Goal: Information Seeking & Learning: Learn about a topic

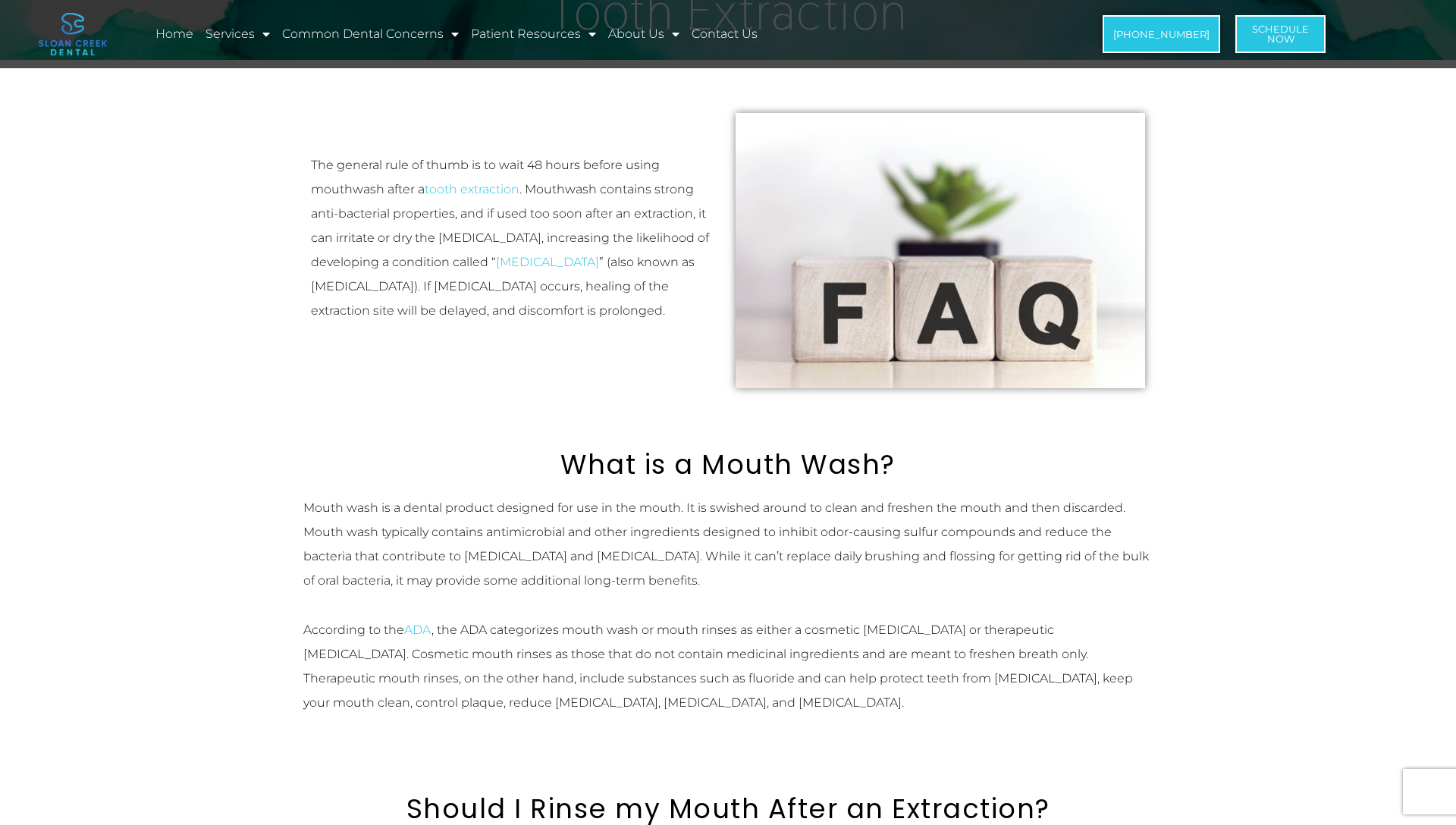
scroll to position [174, 0]
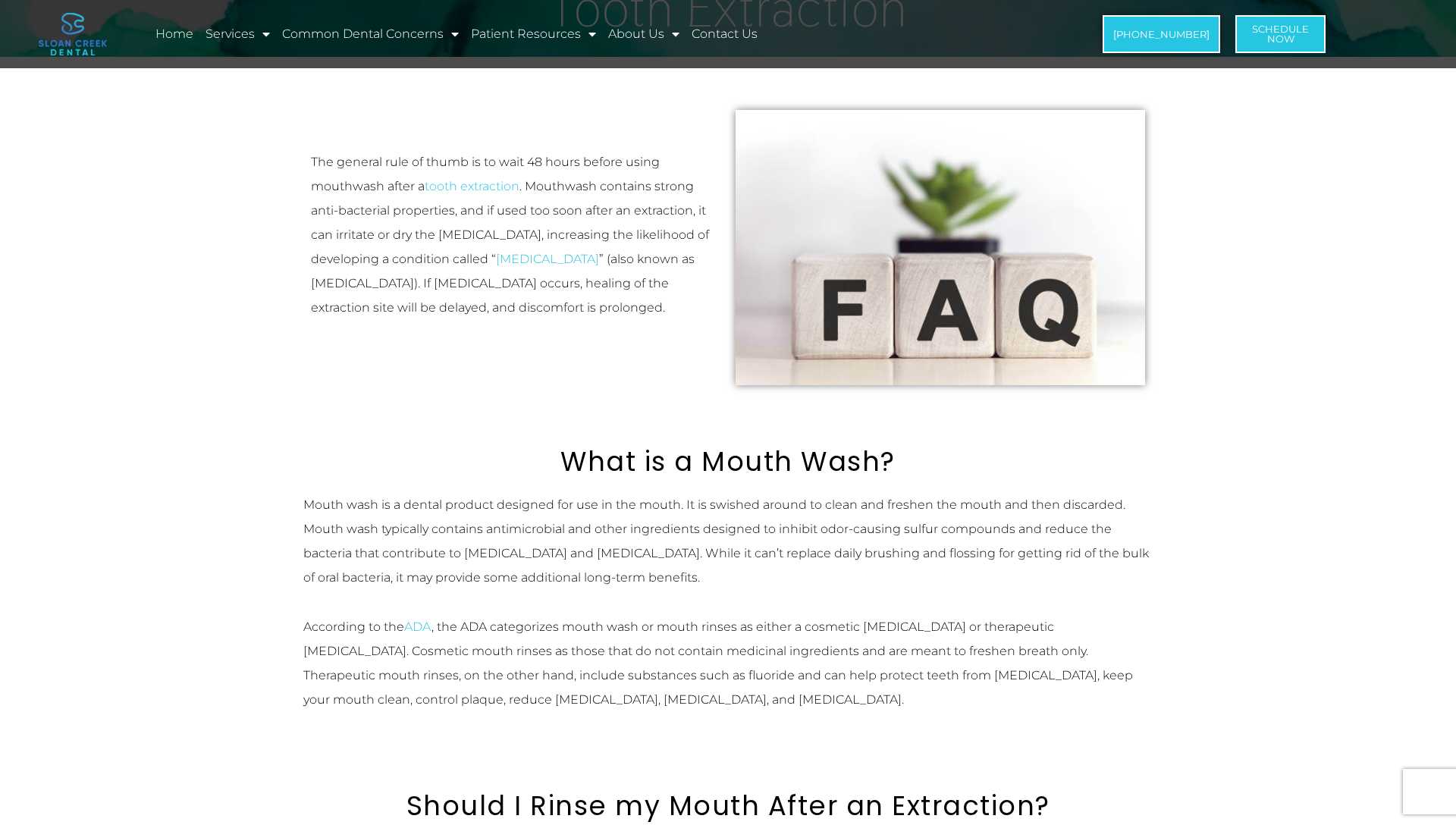
click at [502, 153] on p "The general rule of thumb is to wait 48 hours before using mouthwash after a to…" at bounding box center [515, 235] width 409 height 170
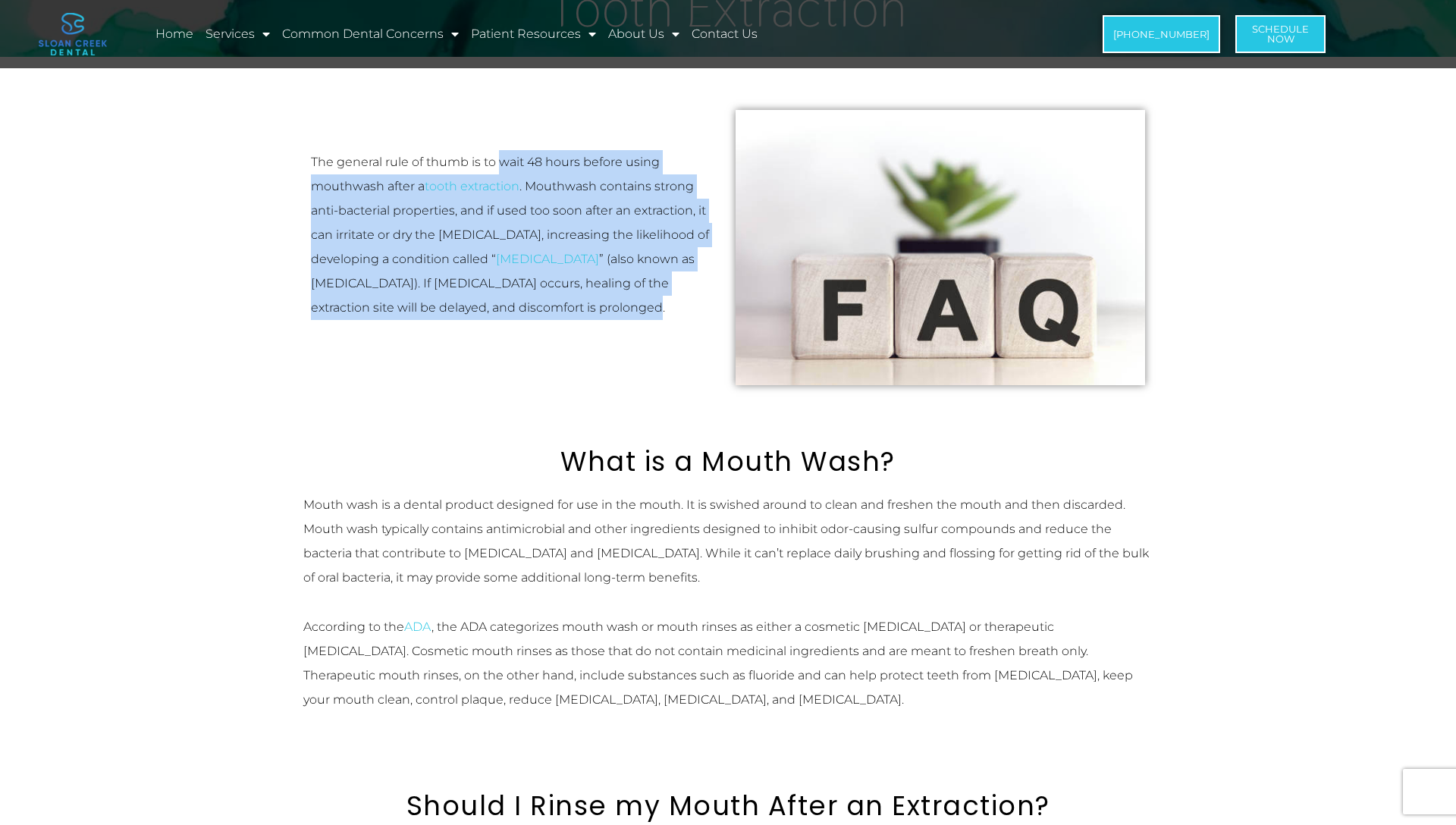
drag, startPoint x: 502, startPoint y: 153, endPoint x: 534, endPoint y: 305, distance: 155.3
click at [534, 305] on p "The general rule of thumb is to wait 48 hours before using mouthwash after a to…" at bounding box center [515, 235] width 409 height 170
drag, startPoint x: 534, startPoint y: 305, endPoint x: 494, endPoint y: 165, distance: 145.6
click at [494, 165] on p "The general rule of thumb is to wait 48 hours before using mouthwash after a to…" at bounding box center [515, 235] width 409 height 170
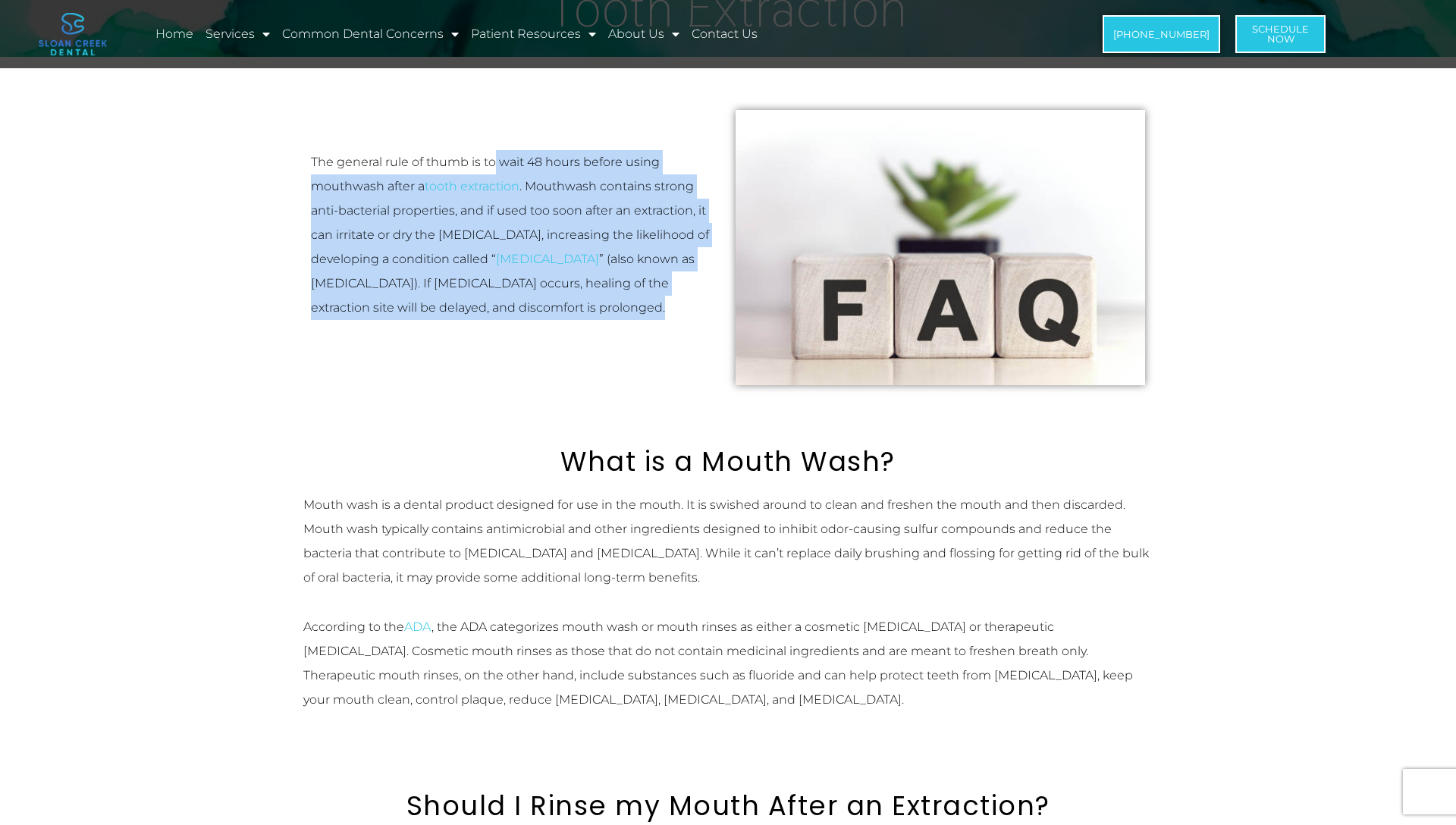
click at [494, 165] on p "The general rule of thumb is to wait 48 hours before using mouthwash after a to…" at bounding box center [515, 235] width 409 height 170
drag, startPoint x: 494, startPoint y: 165, endPoint x: 525, endPoint y: 298, distance: 136.6
click at [525, 298] on p "The general rule of thumb is to wait 48 hours before using mouthwash after a to…" at bounding box center [515, 235] width 409 height 170
drag, startPoint x: 525, startPoint y: 298, endPoint x: 502, endPoint y: 173, distance: 127.1
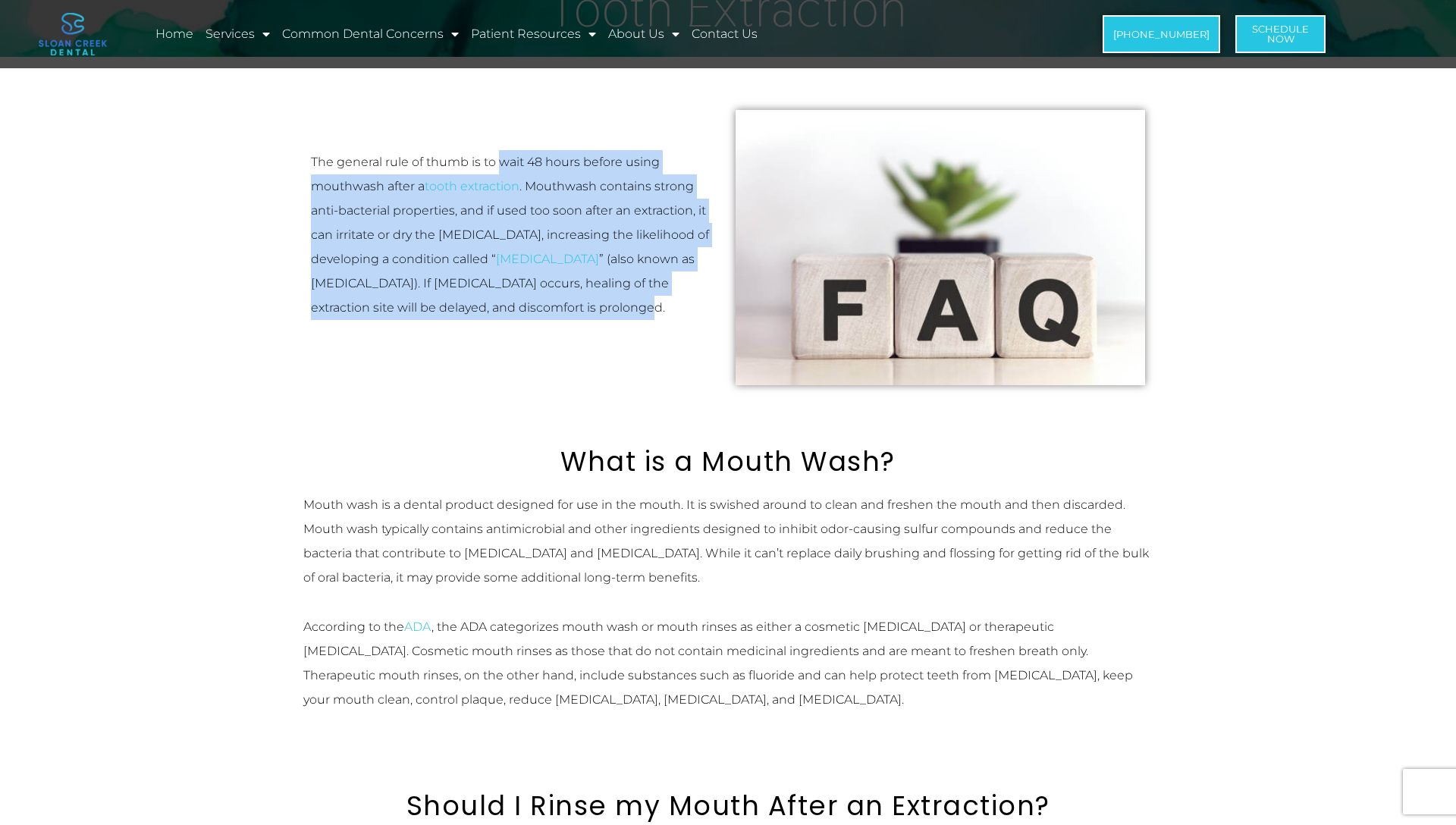
click at [502, 173] on p "The general rule of thumb is to wait 48 hours before using mouthwash after a to…" at bounding box center [515, 235] width 409 height 170
drag, startPoint x: 502, startPoint y: 173, endPoint x: 533, endPoint y: 298, distance: 128.8
click at [533, 298] on p "The general rule of thumb is to wait 48 hours before using mouthwash after a to…" at bounding box center [515, 235] width 409 height 170
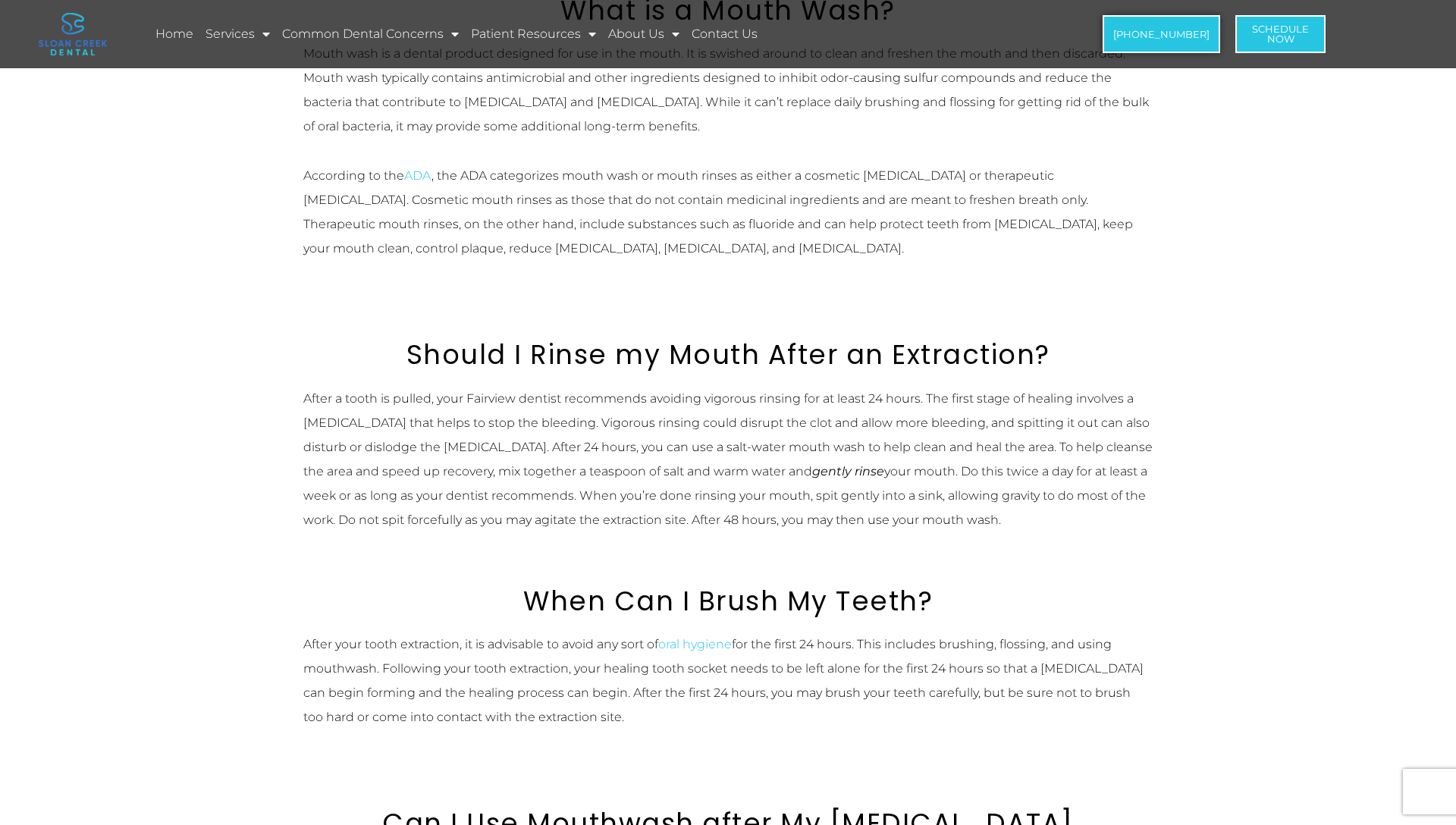
scroll to position [638, 0]
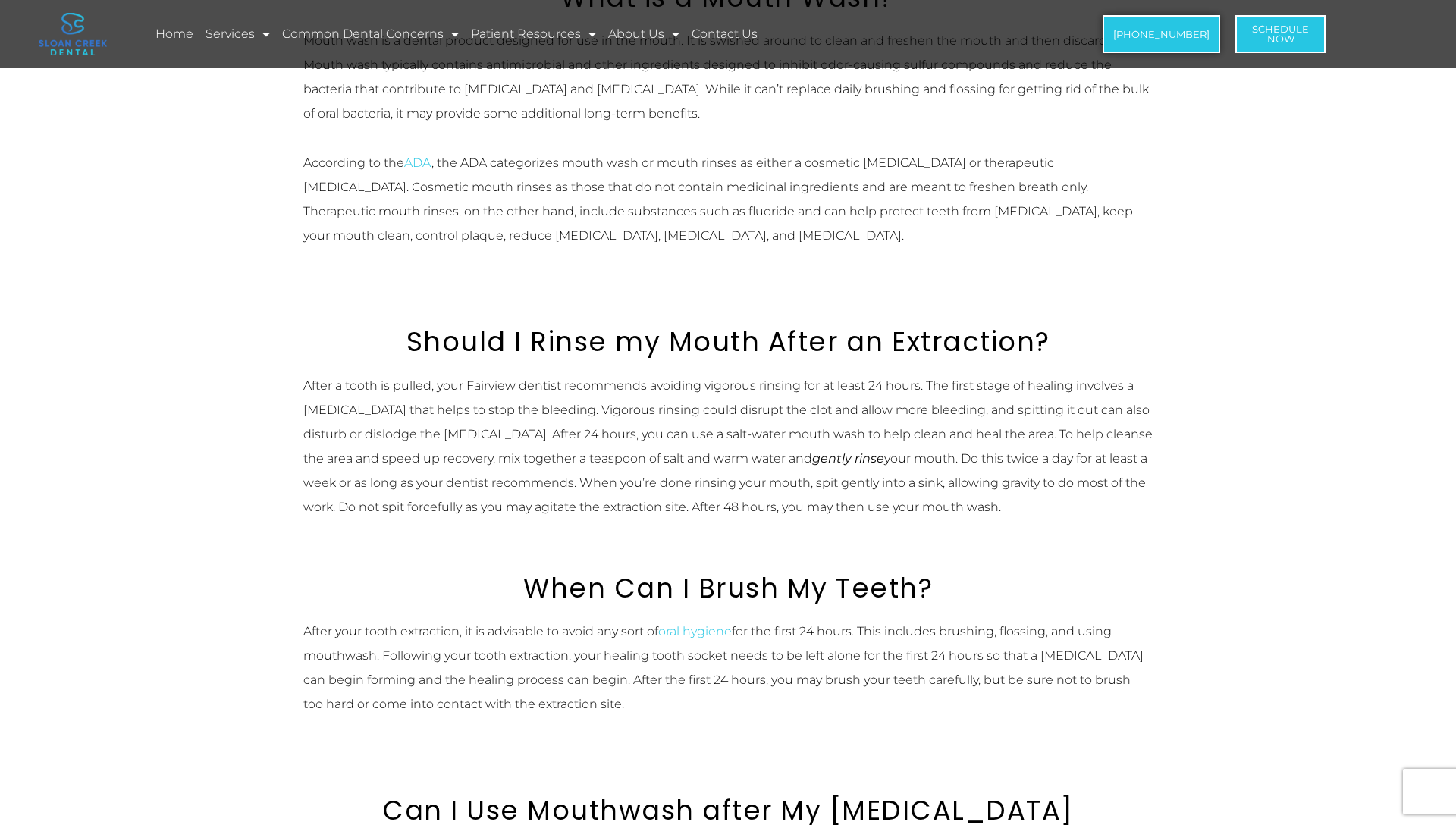
click at [690, 384] on div "After a tooth is pulled, your Fairview dentist recommends avoiding vigorous rin…" at bounding box center [728, 446] width 850 height 145
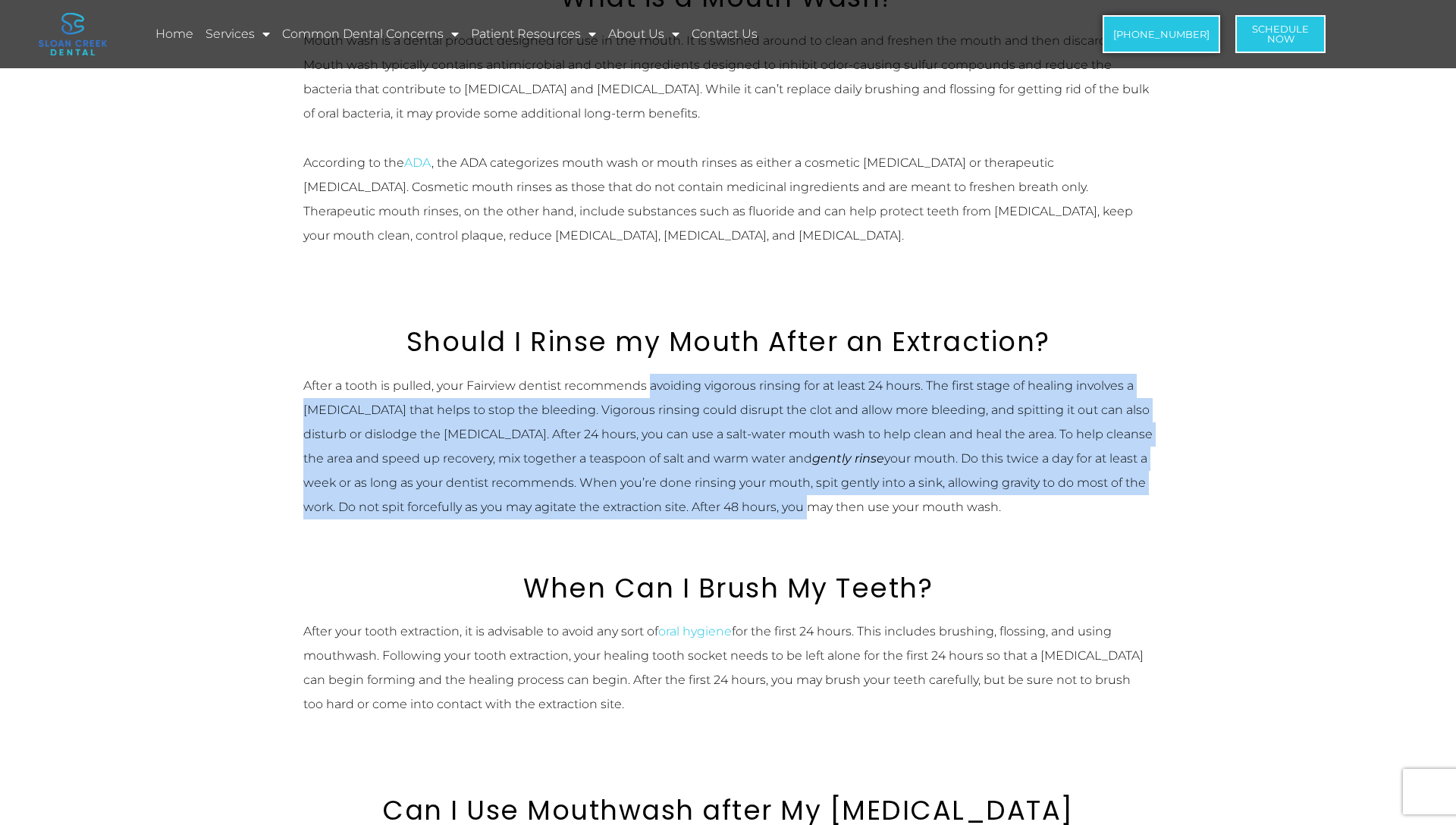
drag, startPoint x: 690, startPoint y: 384, endPoint x: 744, endPoint y: 502, distance: 129.8
click at [744, 502] on div "After a tooth is pulled, your Fairview dentist recommends avoiding vigorous rin…" at bounding box center [728, 446] width 850 height 145
drag, startPoint x: 744, startPoint y: 502, endPoint x: 752, endPoint y: 395, distance: 107.3
click at [755, 395] on div "After a tooth is pulled, your Fairview dentist recommends avoiding vigorous rin…" at bounding box center [728, 446] width 850 height 145
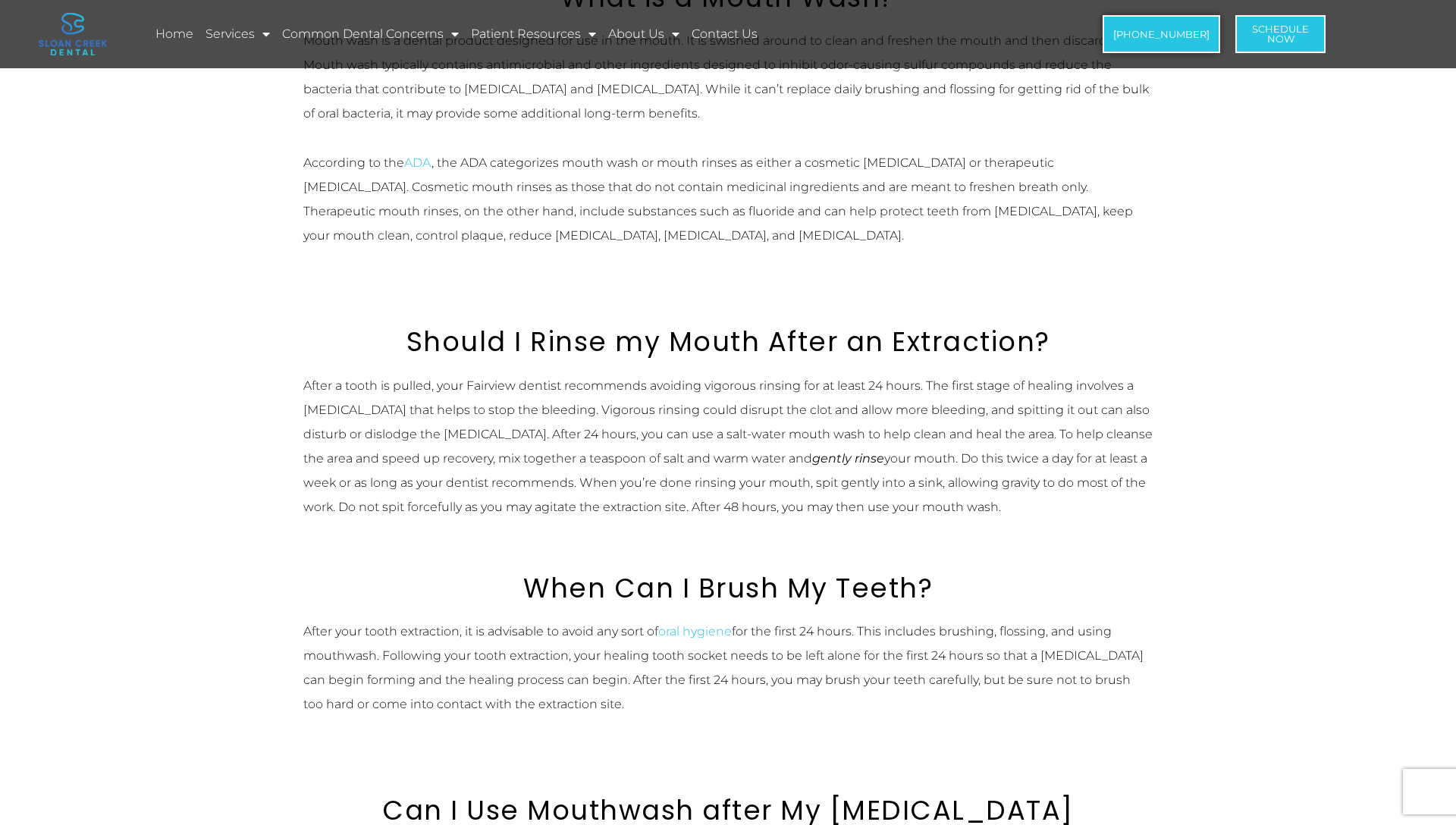
click at [752, 395] on div "After a tooth is pulled, your Fairview dentist recommends avoiding vigorous rin…" at bounding box center [728, 446] width 850 height 145
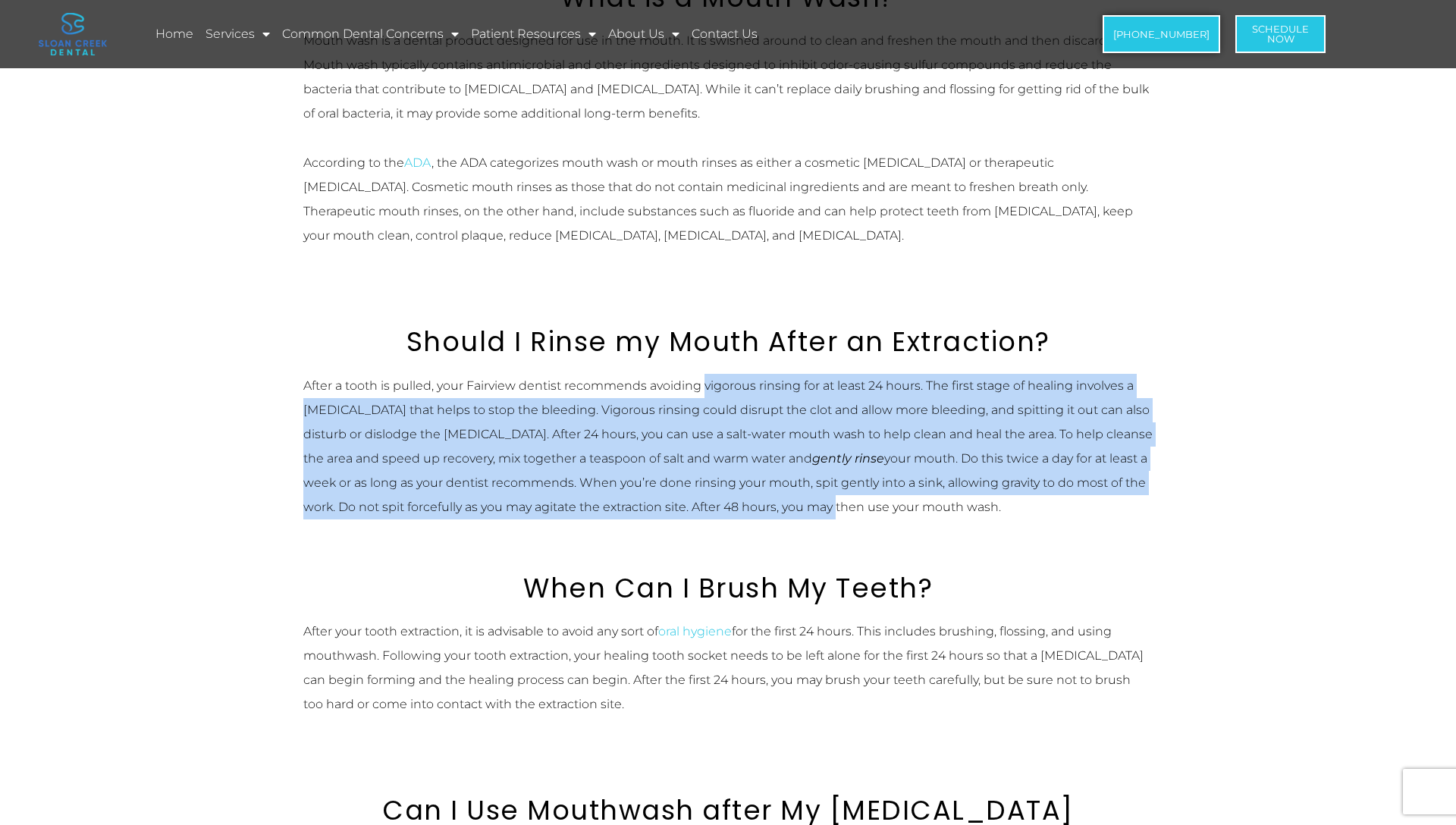
drag, startPoint x: 752, startPoint y: 395, endPoint x: 763, endPoint y: 499, distance: 104.6
click at [763, 499] on div "After a tooth is pulled, your Fairview dentist recommends avoiding vigorous rin…" at bounding box center [728, 446] width 850 height 145
drag, startPoint x: 763, startPoint y: 499, endPoint x: 756, endPoint y: 384, distance: 115.2
click at [756, 384] on div "After a tooth is pulled, your Fairview dentist recommends avoiding vigorous rin…" at bounding box center [728, 446] width 850 height 145
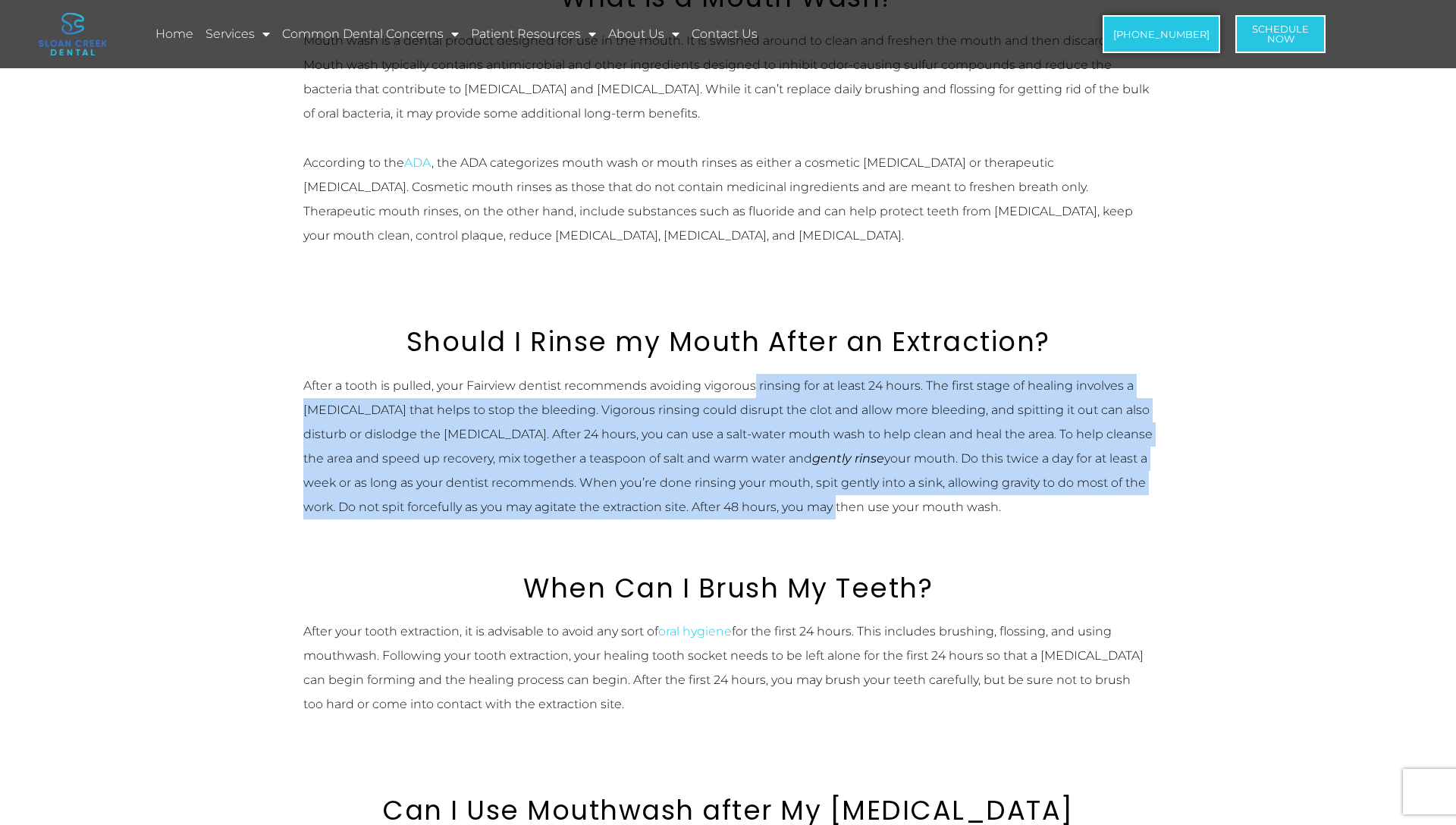
click at [756, 384] on div "After a tooth is pulled, your Fairview dentist recommends avoiding vigorous rin…" at bounding box center [728, 446] width 850 height 145
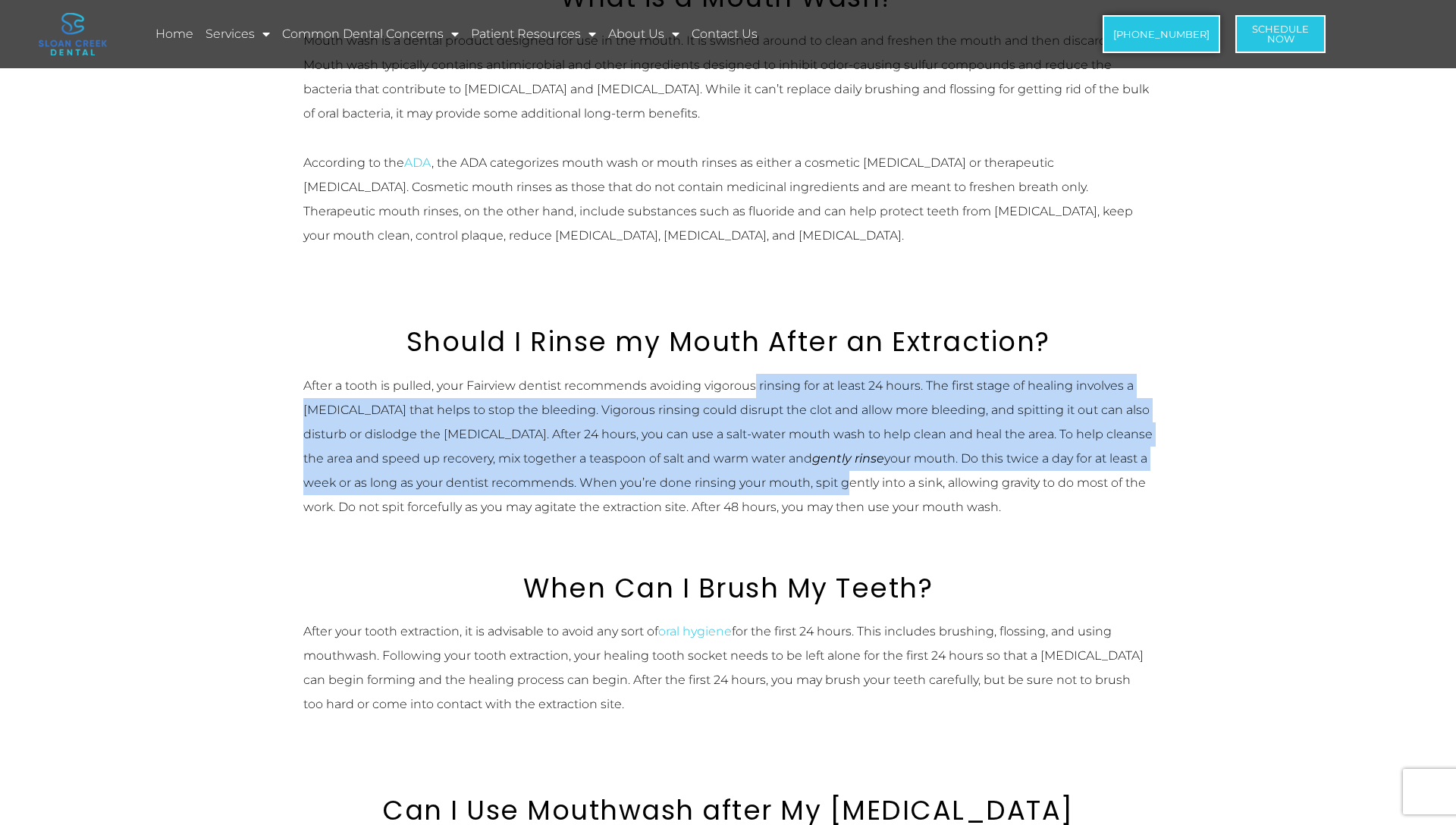
drag, startPoint x: 756, startPoint y: 384, endPoint x: 770, endPoint y: 487, distance: 103.9
click at [770, 486] on div "After a tooth is pulled, your Fairview dentist recommends avoiding vigorous rin…" at bounding box center [728, 446] width 850 height 145
click at [766, 491] on div "After a tooth is pulled, your Fairview dentist recommends avoiding vigorous rin…" at bounding box center [728, 446] width 850 height 145
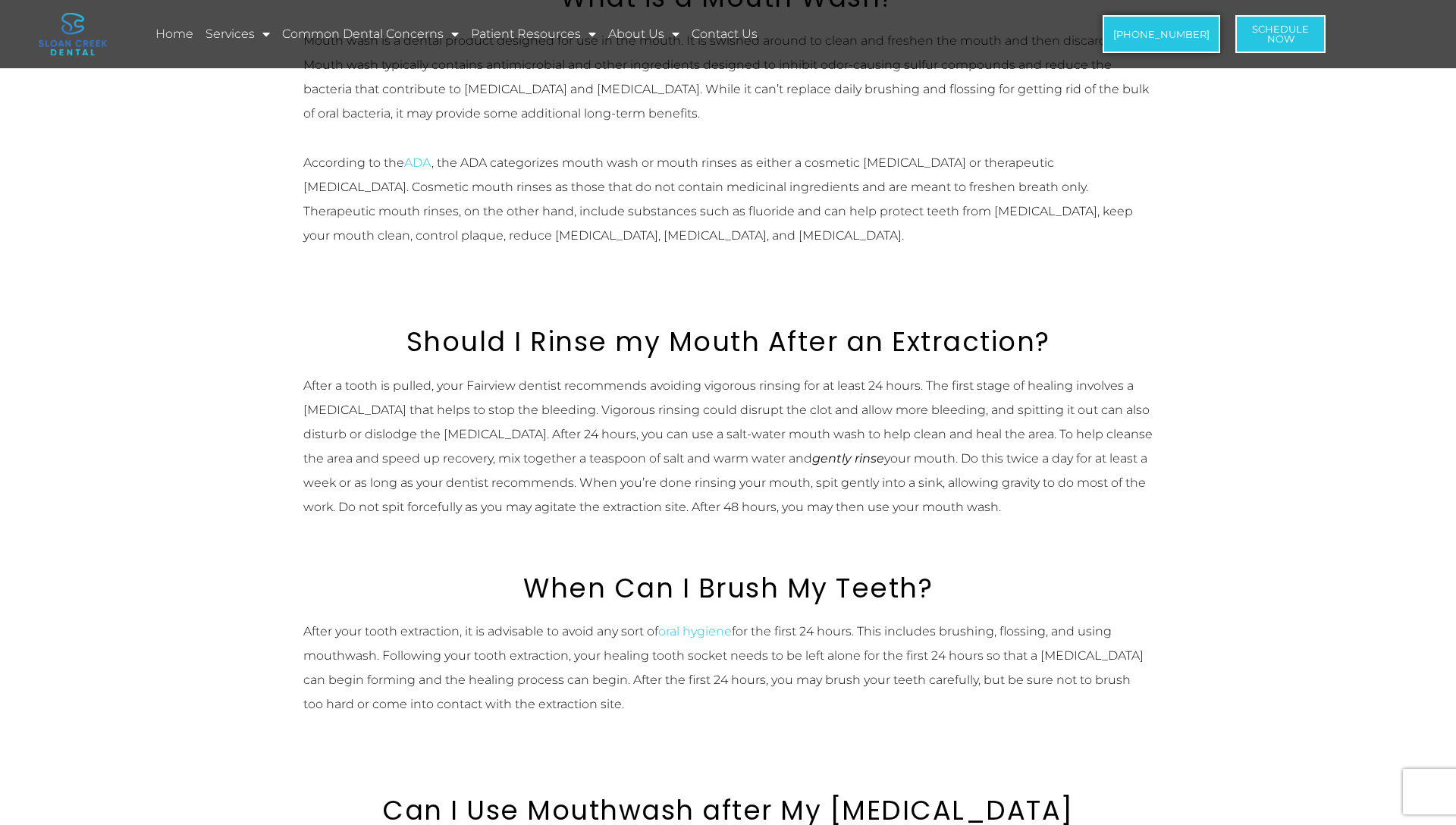
click at [769, 505] on div "After a tooth is pulled, your Fairview dentist recommends avoiding vigorous rin…" at bounding box center [728, 446] width 850 height 145
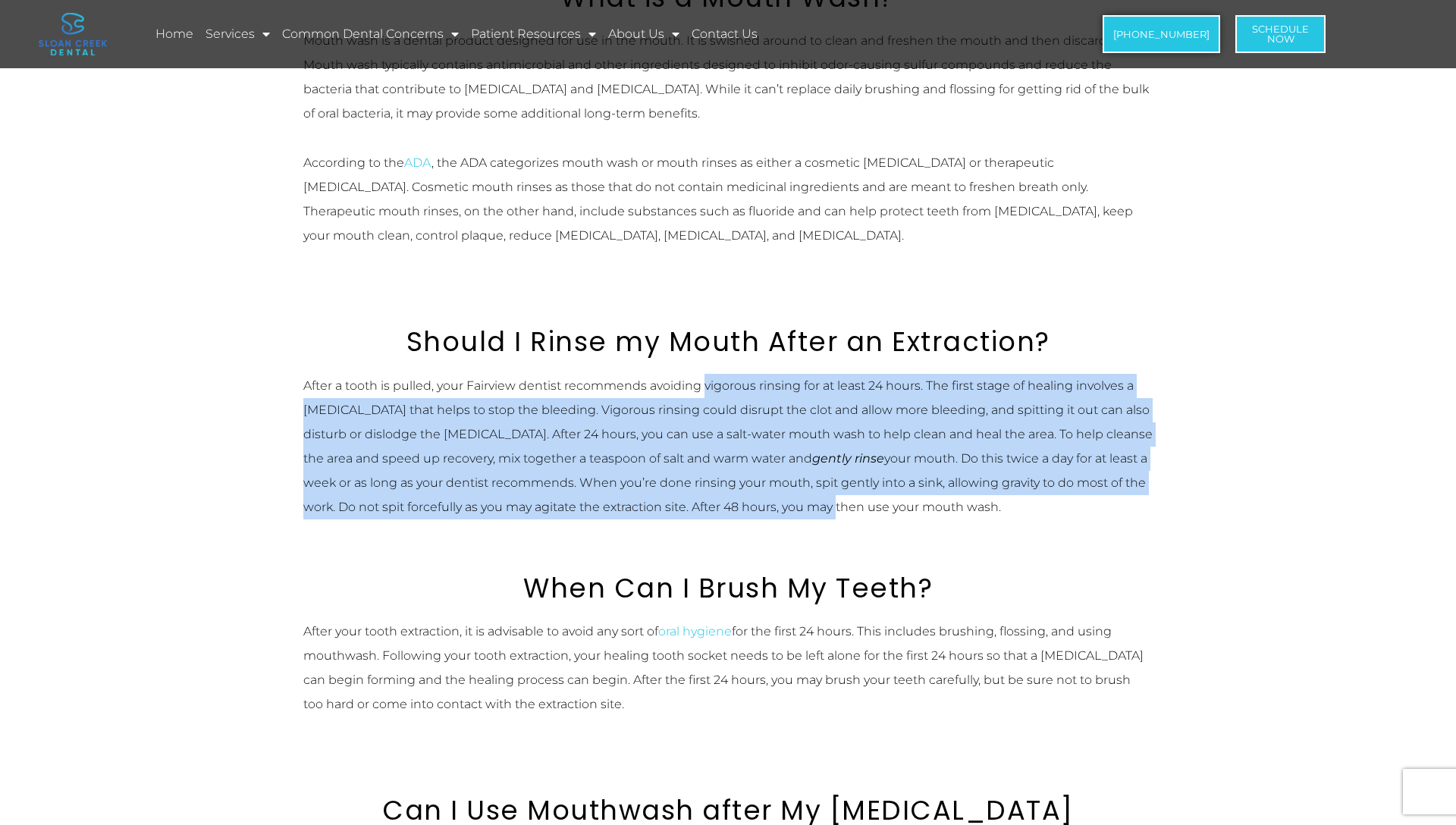
drag, startPoint x: 769, startPoint y: 505, endPoint x: 742, endPoint y: 376, distance: 131.8
click at [742, 376] on div "After a tooth is pulled, your Fairview dentist recommends avoiding vigorous rin…" at bounding box center [728, 446] width 850 height 145
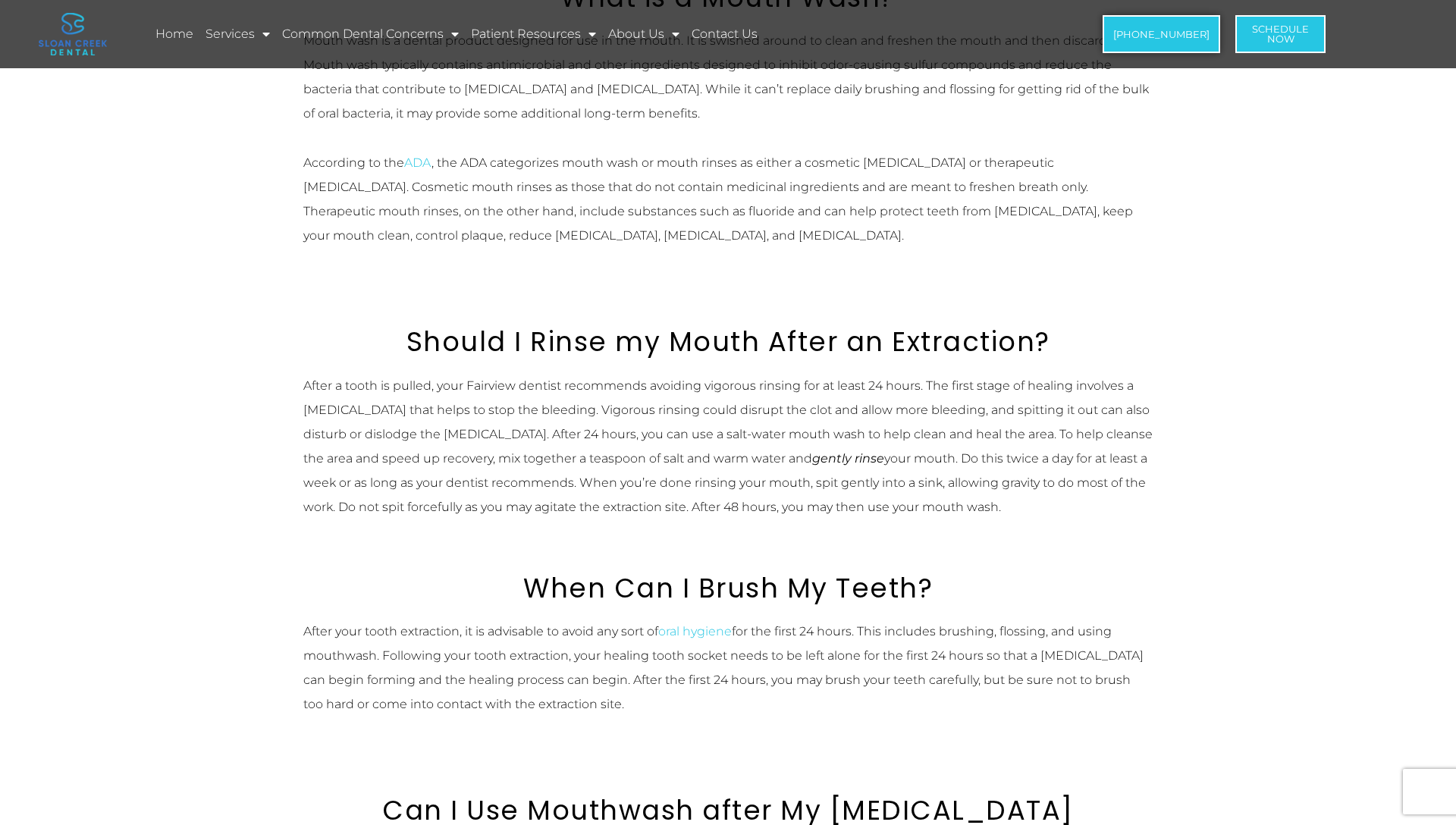
click at [748, 401] on div "After a tooth is pulled, your Fairview dentist recommends avoiding vigorous rin…" at bounding box center [728, 446] width 850 height 145
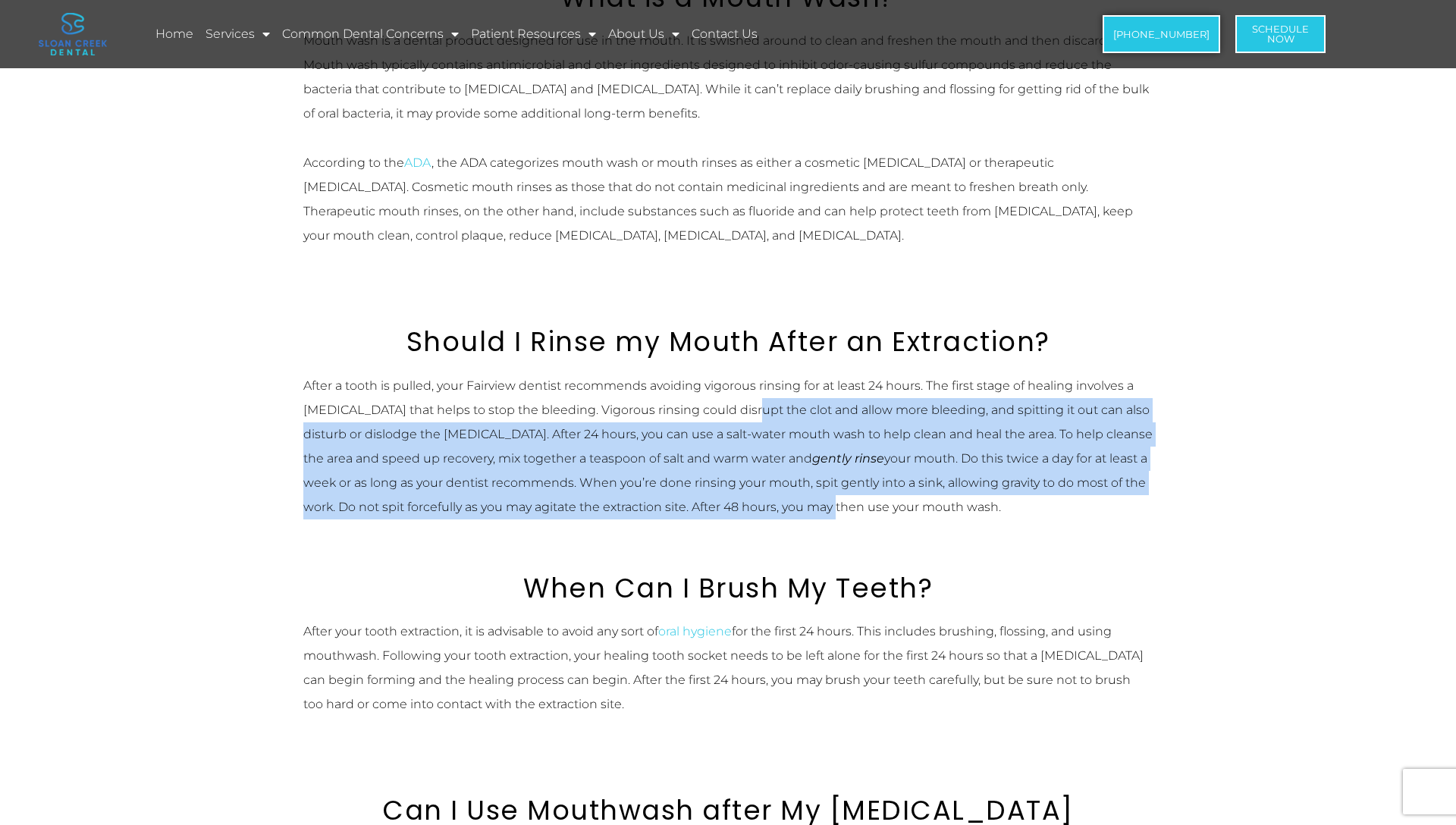
drag, startPoint x: 748, startPoint y: 401, endPoint x: 767, endPoint y: 517, distance: 117.5
click at [767, 517] on div "After a tooth is pulled, your Fairview dentist recommends avoiding vigorous rin…" at bounding box center [728, 446] width 850 height 145
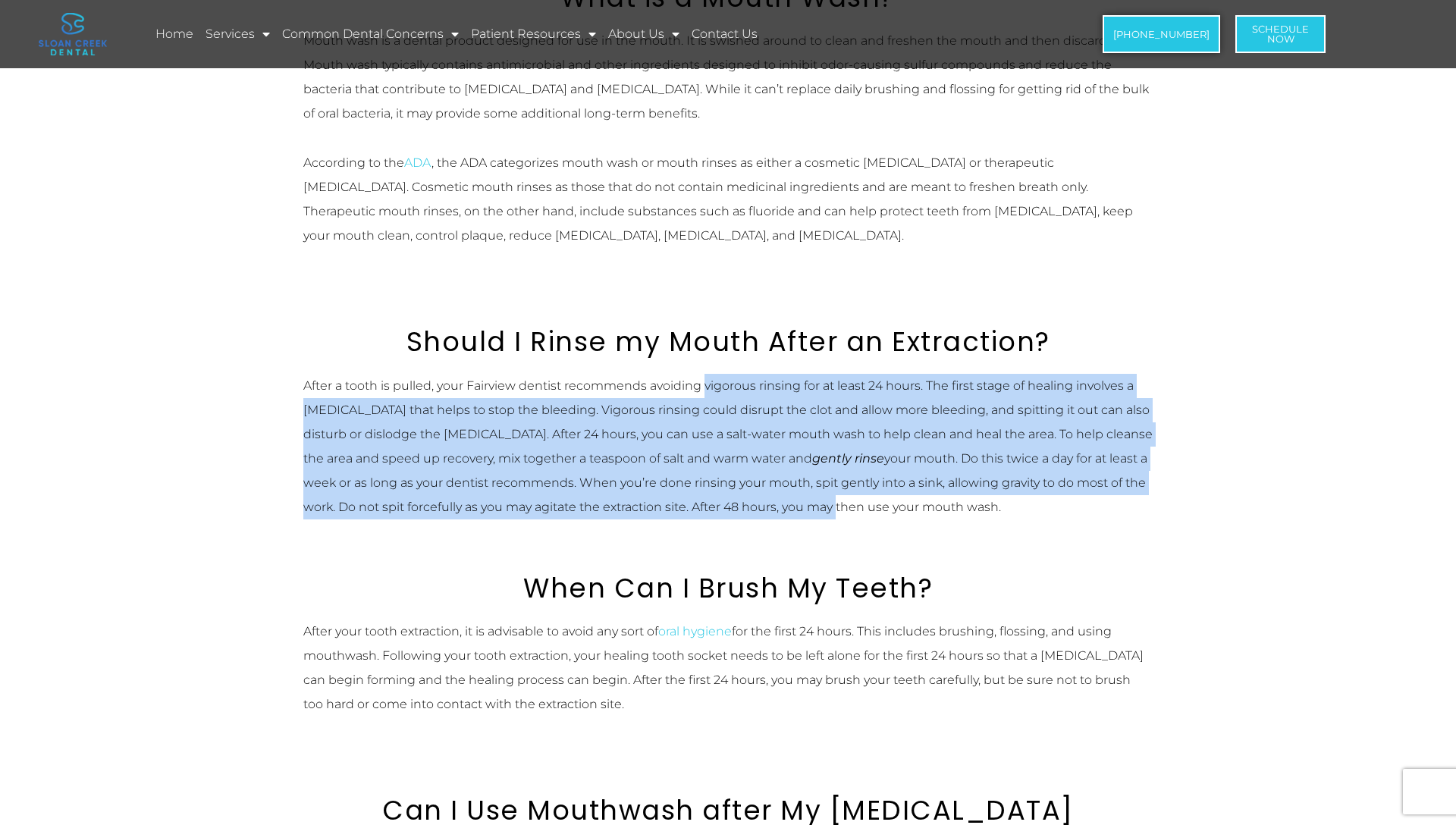
drag, startPoint x: 767, startPoint y: 517, endPoint x: 745, endPoint y: 392, distance: 126.9
click at [745, 392] on div "After a tooth is pulled, your Fairview dentist recommends avoiding vigorous rin…" at bounding box center [728, 446] width 850 height 145
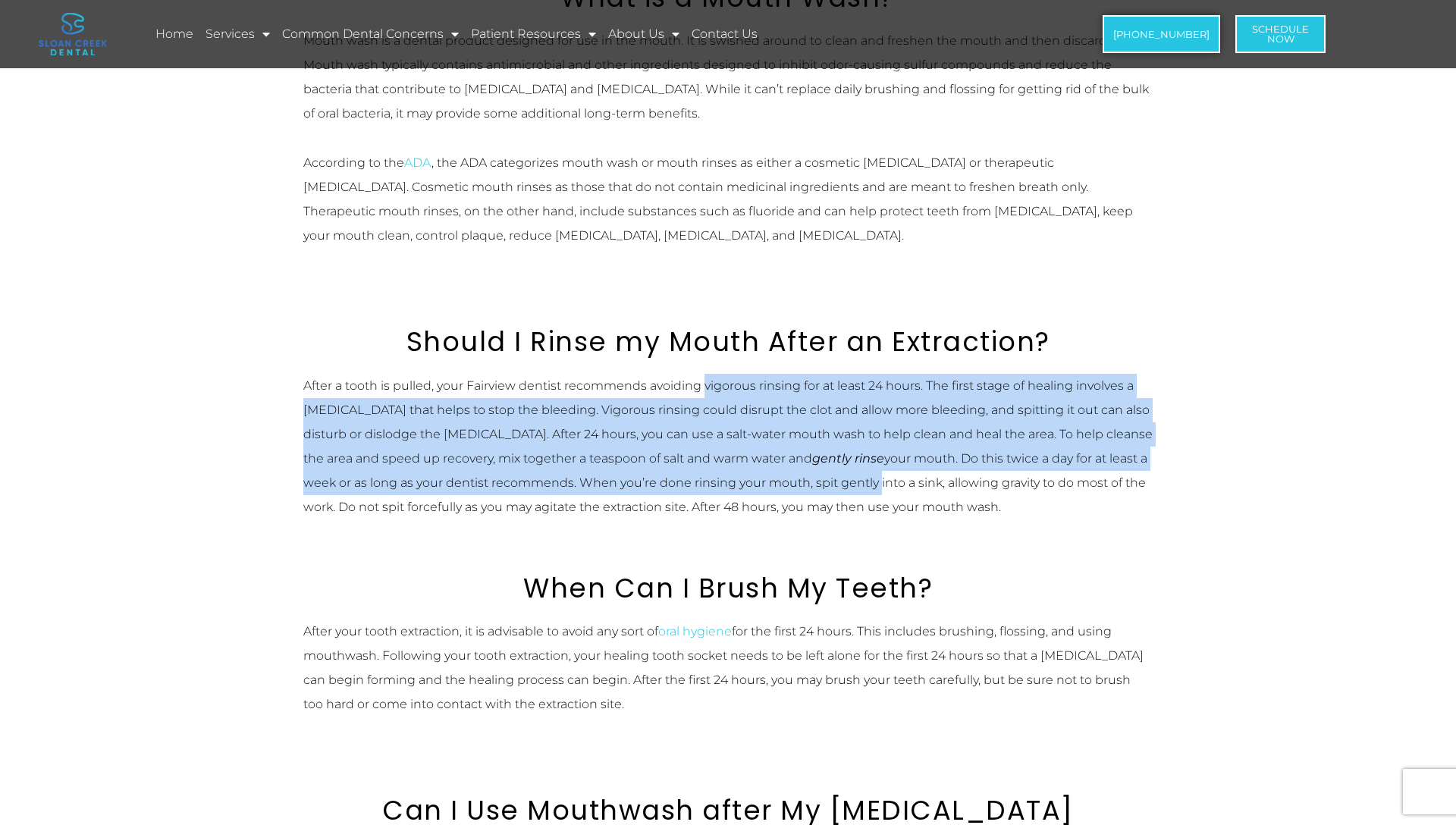
drag, startPoint x: 745, startPoint y: 392, endPoint x: 778, endPoint y: 495, distance: 108.2
click at [778, 495] on div "After a tooth is pulled, your Fairview dentist recommends avoiding vigorous rin…" at bounding box center [728, 446] width 850 height 145
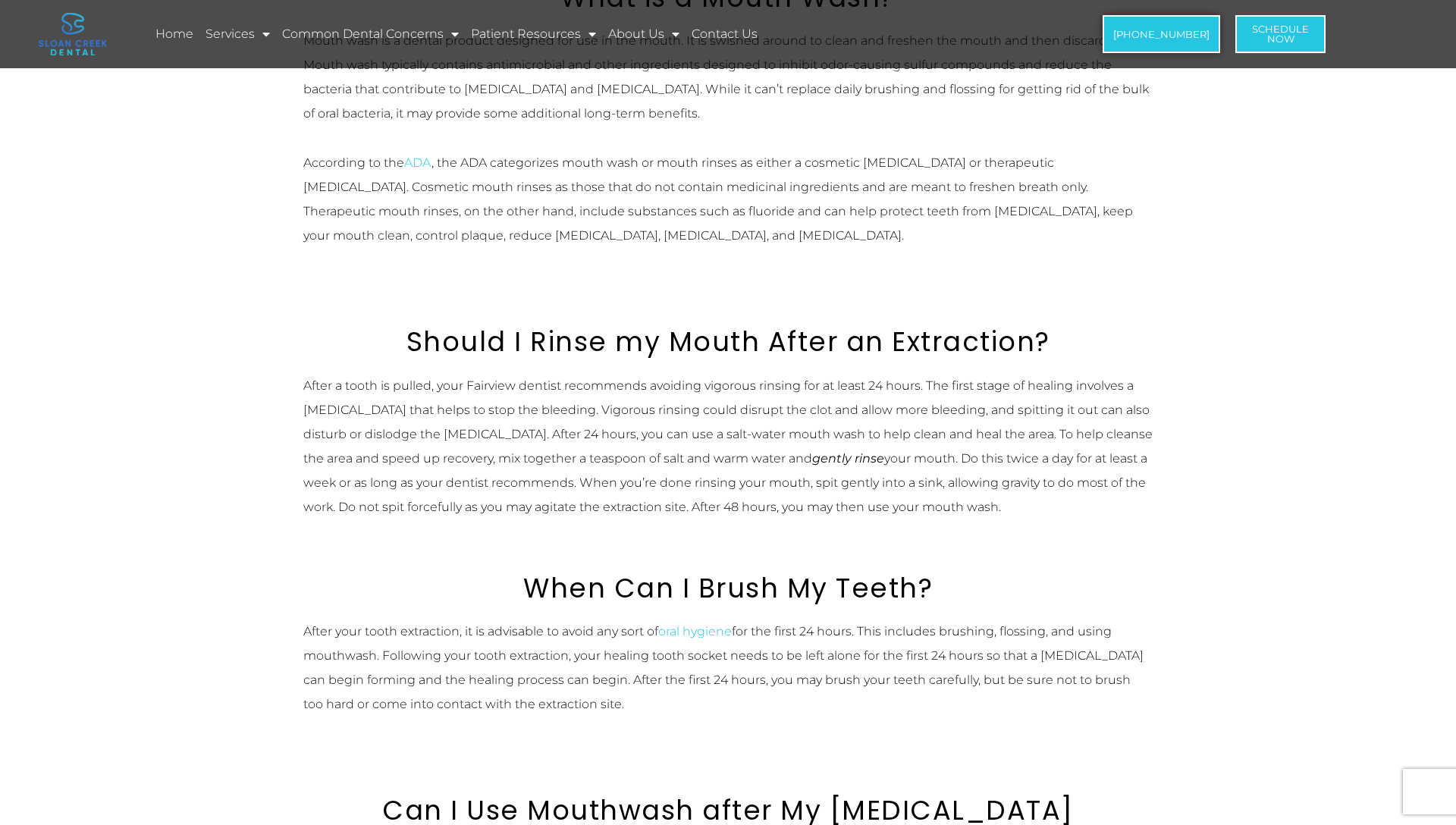
click at [765, 500] on div "After a tooth is pulled, your Fairview dentist recommends avoiding vigorous rin…" at bounding box center [728, 446] width 850 height 145
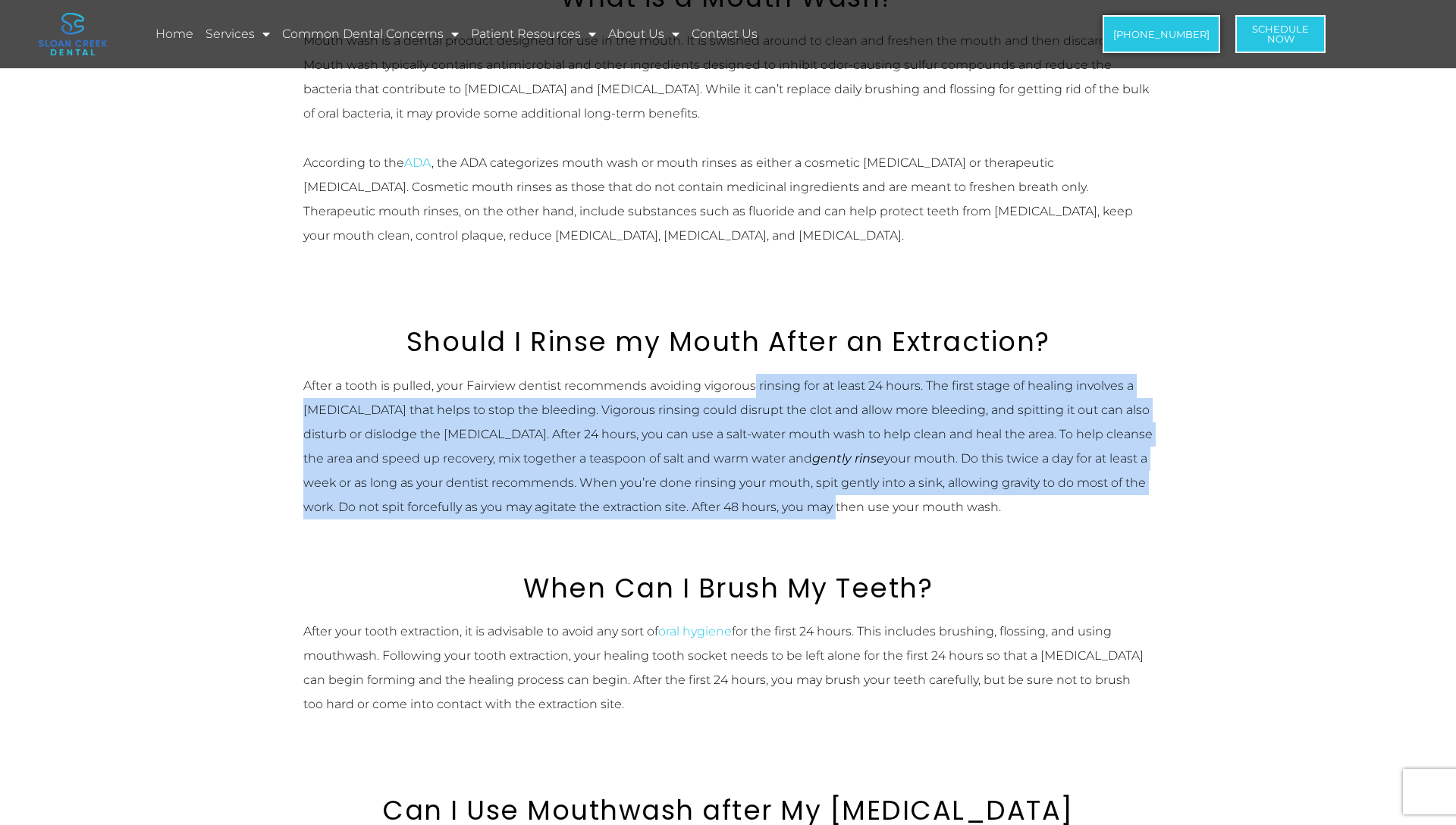
drag, startPoint x: 765, startPoint y: 500, endPoint x: 756, endPoint y: 395, distance: 105.4
click at [756, 395] on div "After a tooth is pulled, your Fairview dentist recommends avoiding vigorous rin…" at bounding box center [728, 446] width 850 height 145
drag, startPoint x: 756, startPoint y: 395, endPoint x: 765, endPoint y: 506, distance: 111.4
click at [764, 503] on div "After a tooth is pulled, your Fairview dentist recommends avoiding vigorous rin…" at bounding box center [728, 446] width 850 height 145
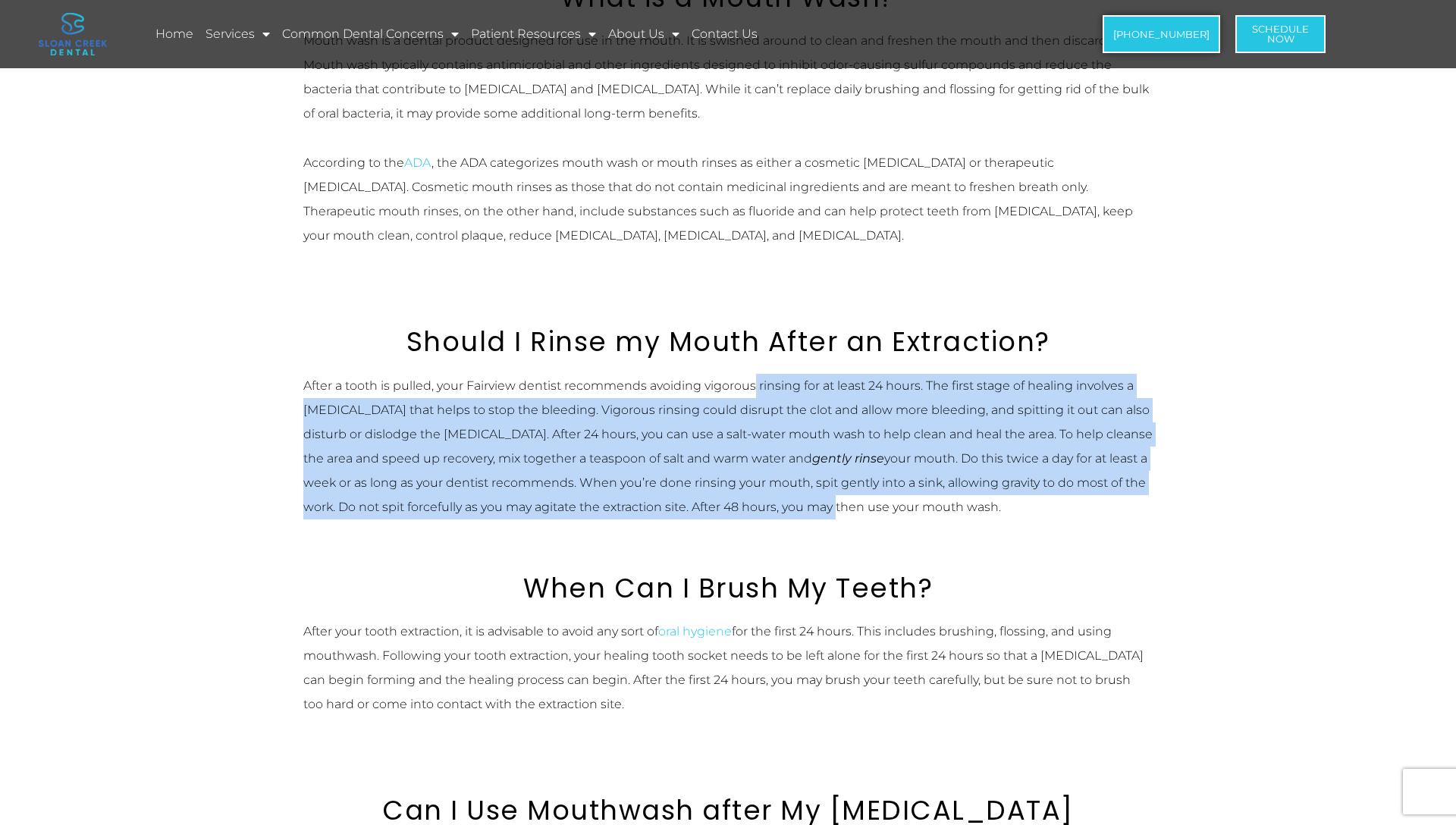
click at [764, 506] on div "After a tooth is pulled, your Fairview dentist recommends avoiding vigorous rin…" at bounding box center [728, 446] width 850 height 145
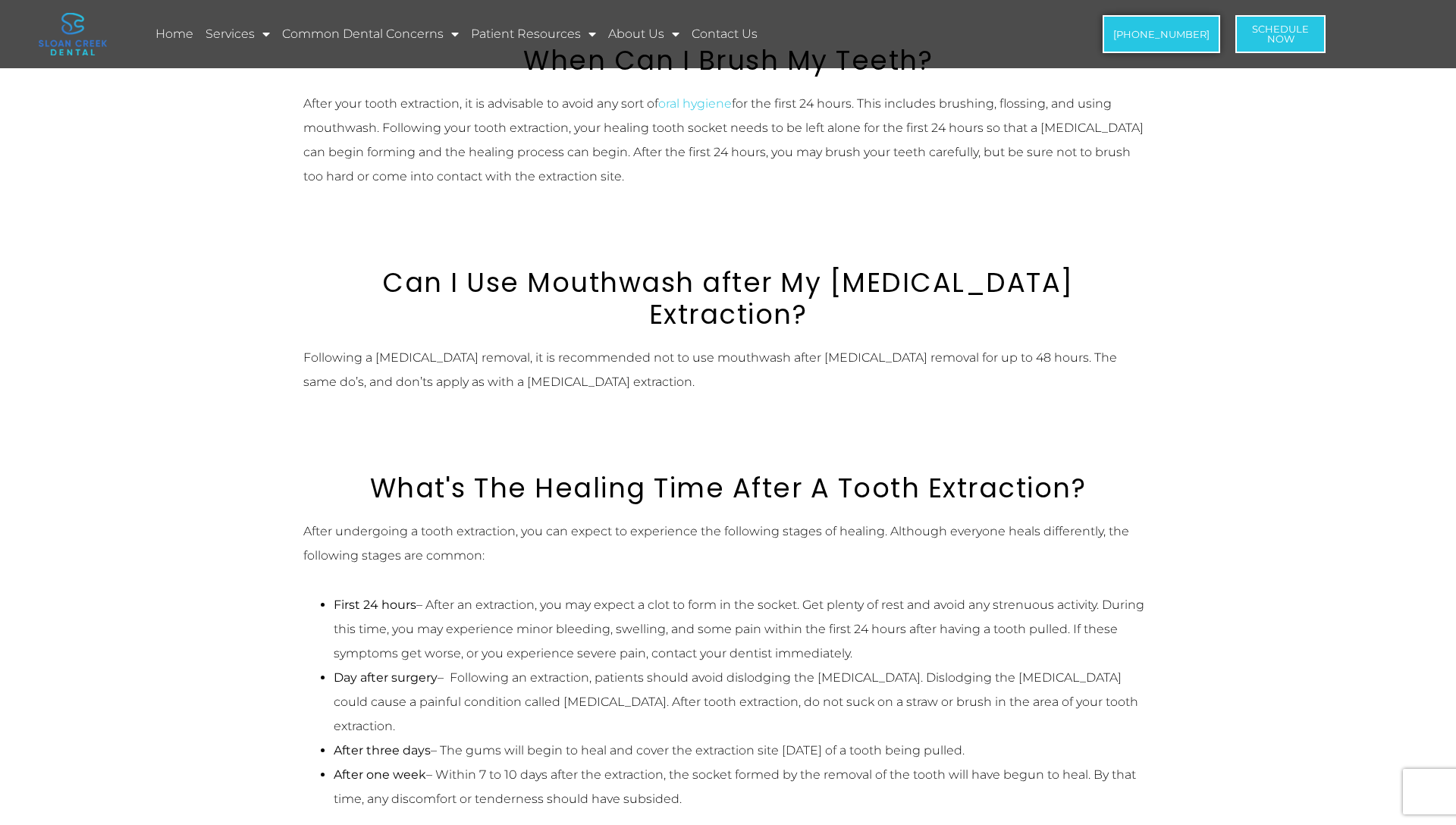
scroll to position [1167, 0]
click at [521, 593] on li "First 24 hours – After an extraction, you may expect a clot to form in the sock…" at bounding box center [743, 629] width 819 height 73
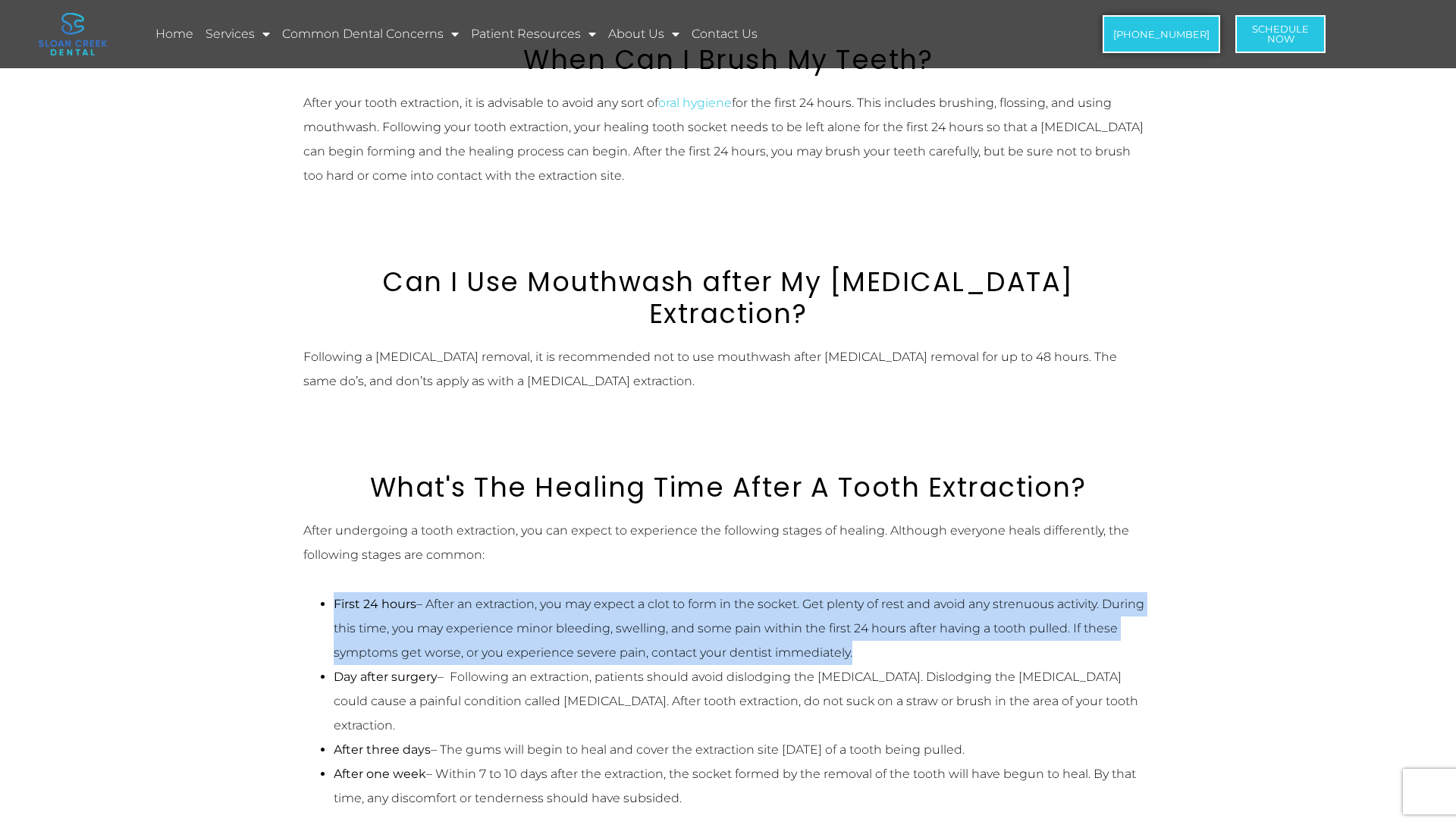
drag, startPoint x: 521, startPoint y: 576, endPoint x: 606, endPoint y: 597, distance: 87.6
click at [604, 596] on li "First 24 hours – After an extraction, you may expect a clot to form in the sock…" at bounding box center [743, 629] width 819 height 73
click at [606, 597] on li "First 24 hours – After an extraction, you may expect a clot to form in the sock…" at bounding box center [743, 629] width 819 height 73
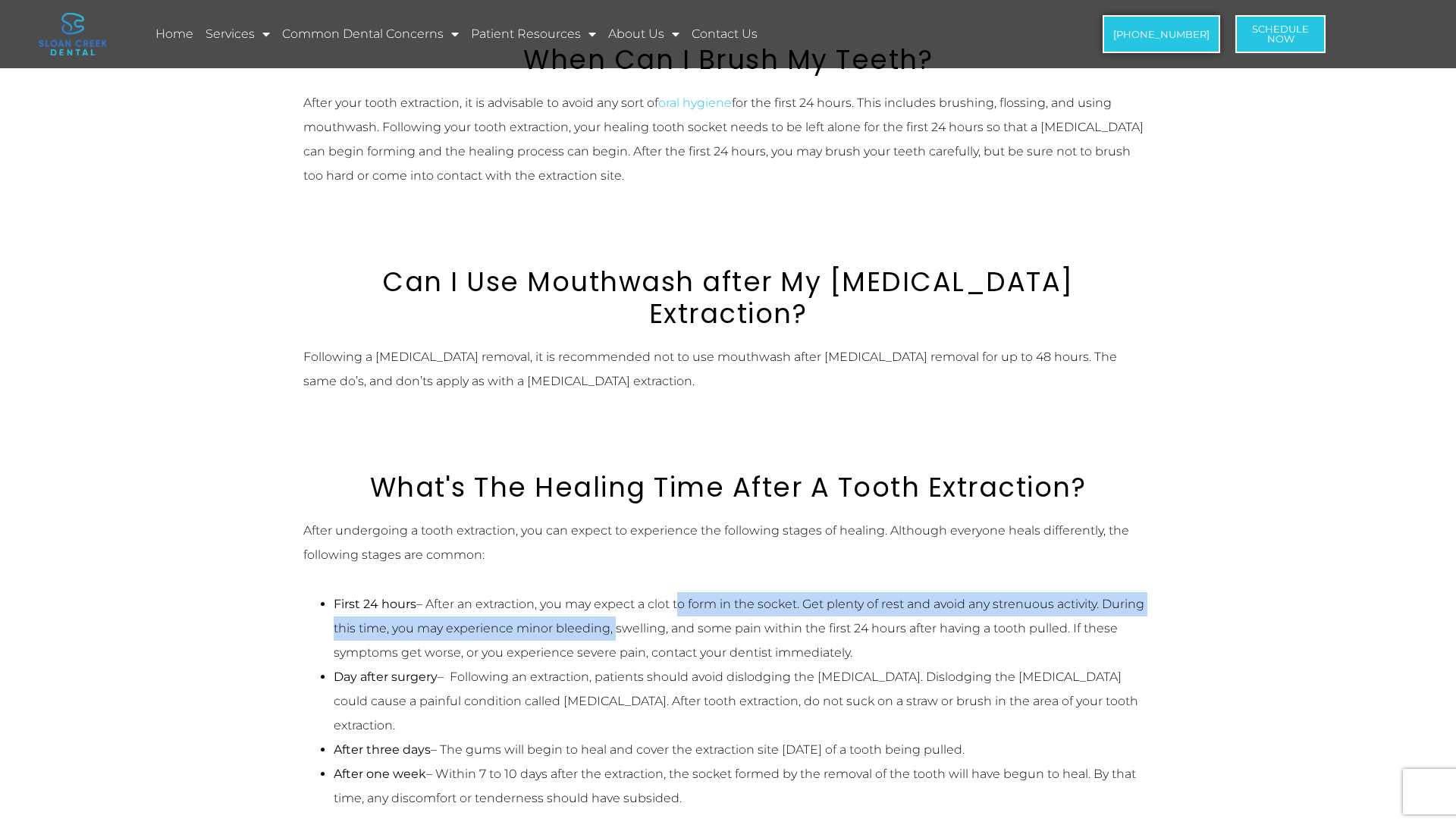
drag, startPoint x: 606, startPoint y: 597, endPoint x: 680, endPoint y: 568, distance: 79.5
click at [680, 593] on li "First 24 hours – After an extraction, you may expect a clot to form in the sock…" at bounding box center [743, 629] width 819 height 73
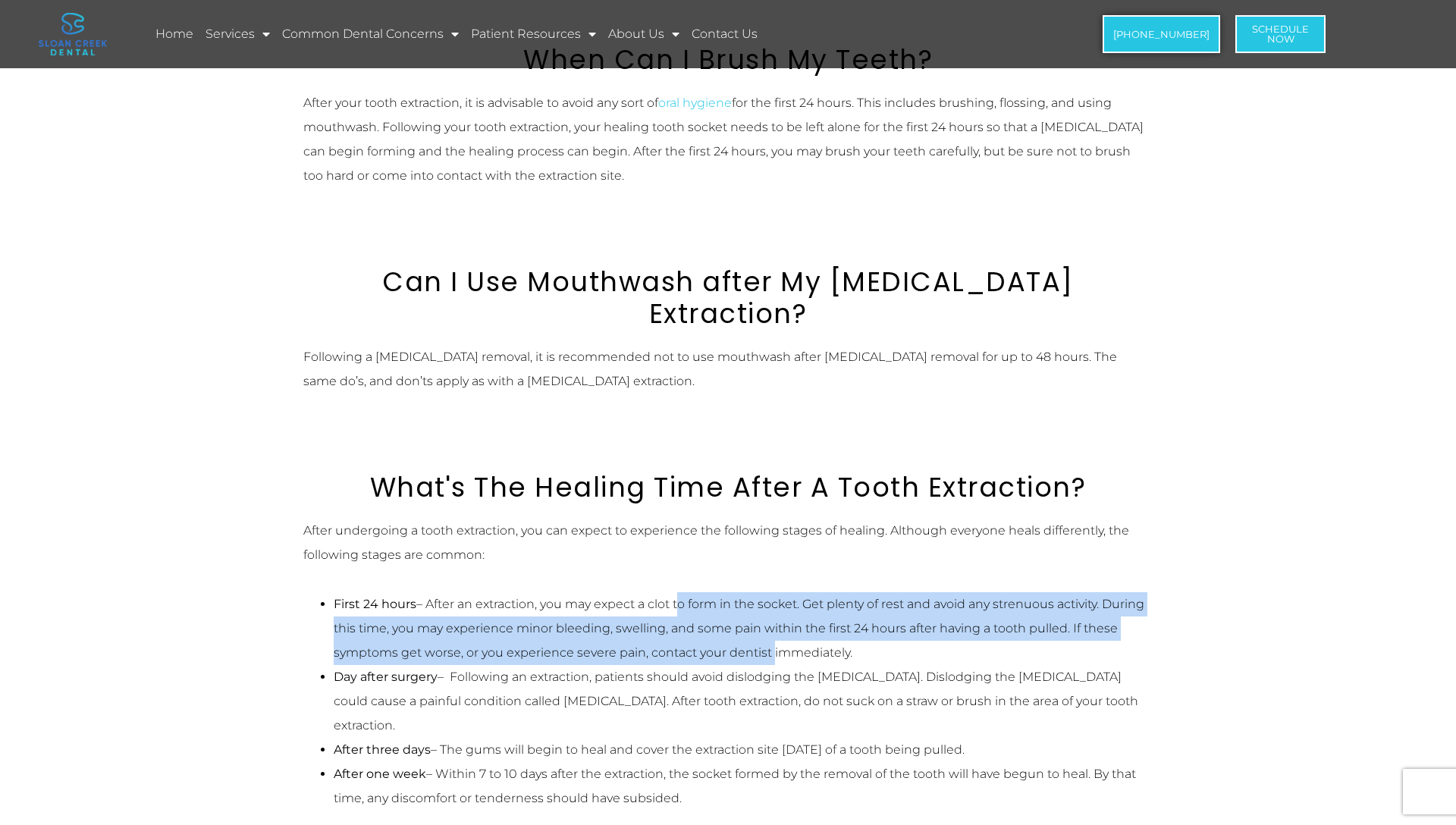
drag, startPoint x: 680, startPoint y: 568, endPoint x: 748, endPoint y: 614, distance: 82.1
click at [748, 614] on li "First 24 hours – After an extraction, you may expect a clot to form in the sock…" at bounding box center [743, 629] width 819 height 73
click at [748, 615] on li "First 24 hours – After an extraction, you may expect a clot to form in the sock…" at bounding box center [743, 629] width 819 height 73
drag, startPoint x: 748, startPoint y: 615, endPoint x: 740, endPoint y: 562, distance: 53.6
click at [740, 593] on li "First 24 hours – After an extraction, you may expect a clot to form in the sock…" at bounding box center [743, 629] width 819 height 73
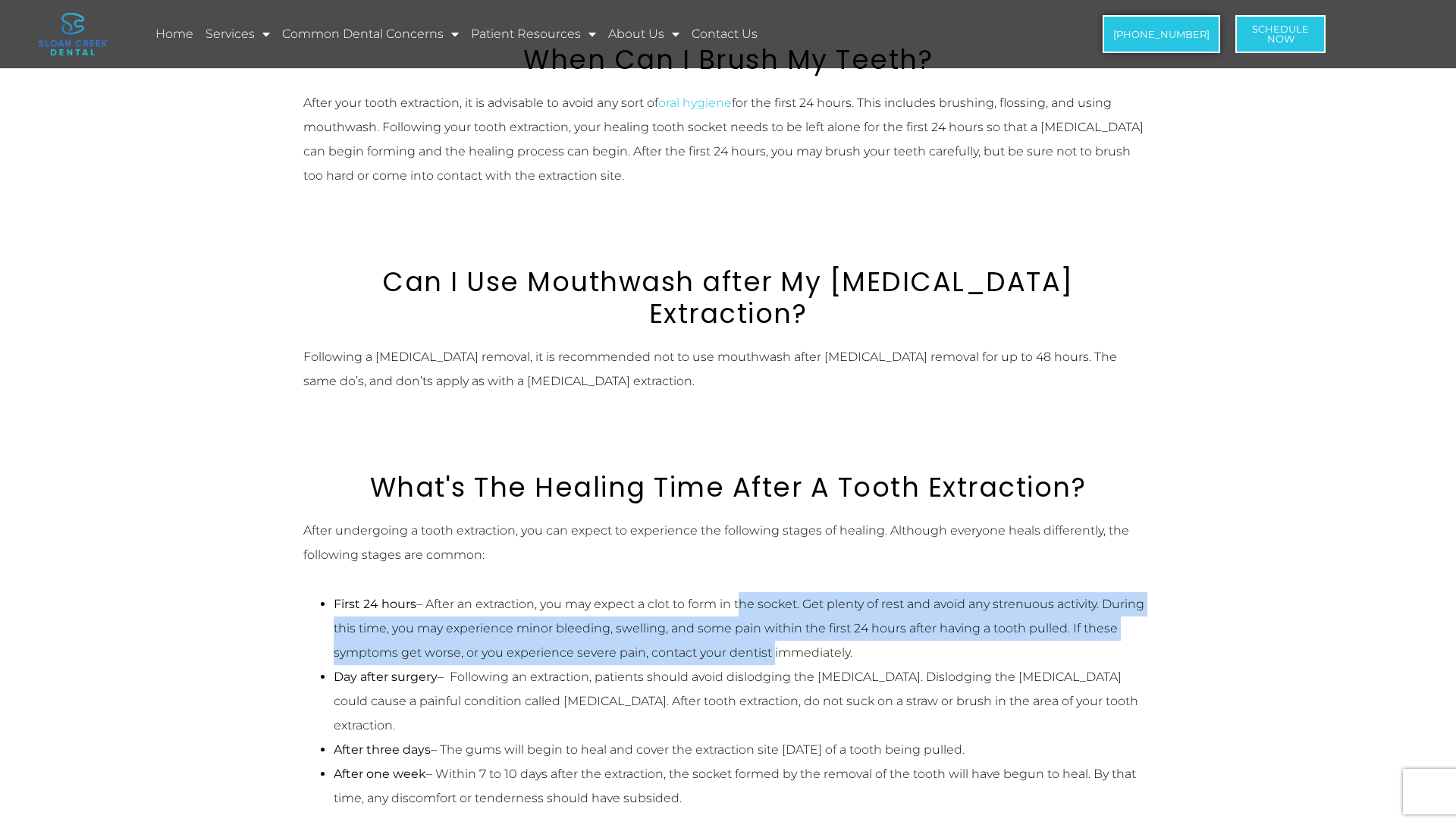
click at [740, 593] on li "First 24 hours – After an extraction, you may expect a clot to form in the sock…" at bounding box center [743, 629] width 819 height 73
drag, startPoint x: 740, startPoint y: 562, endPoint x: 733, endPoint y: 618, distance: 56.4
click at [733, 618] on li "First 24 hours – After an extraction, you may expect a clot to form in the sock…" at bounding box center [743, 629] width 819 height 73
drag, startPoint x: 733, startPoint y: 618, endPoint x: 707, endPoint y: 580, distance: 46.0
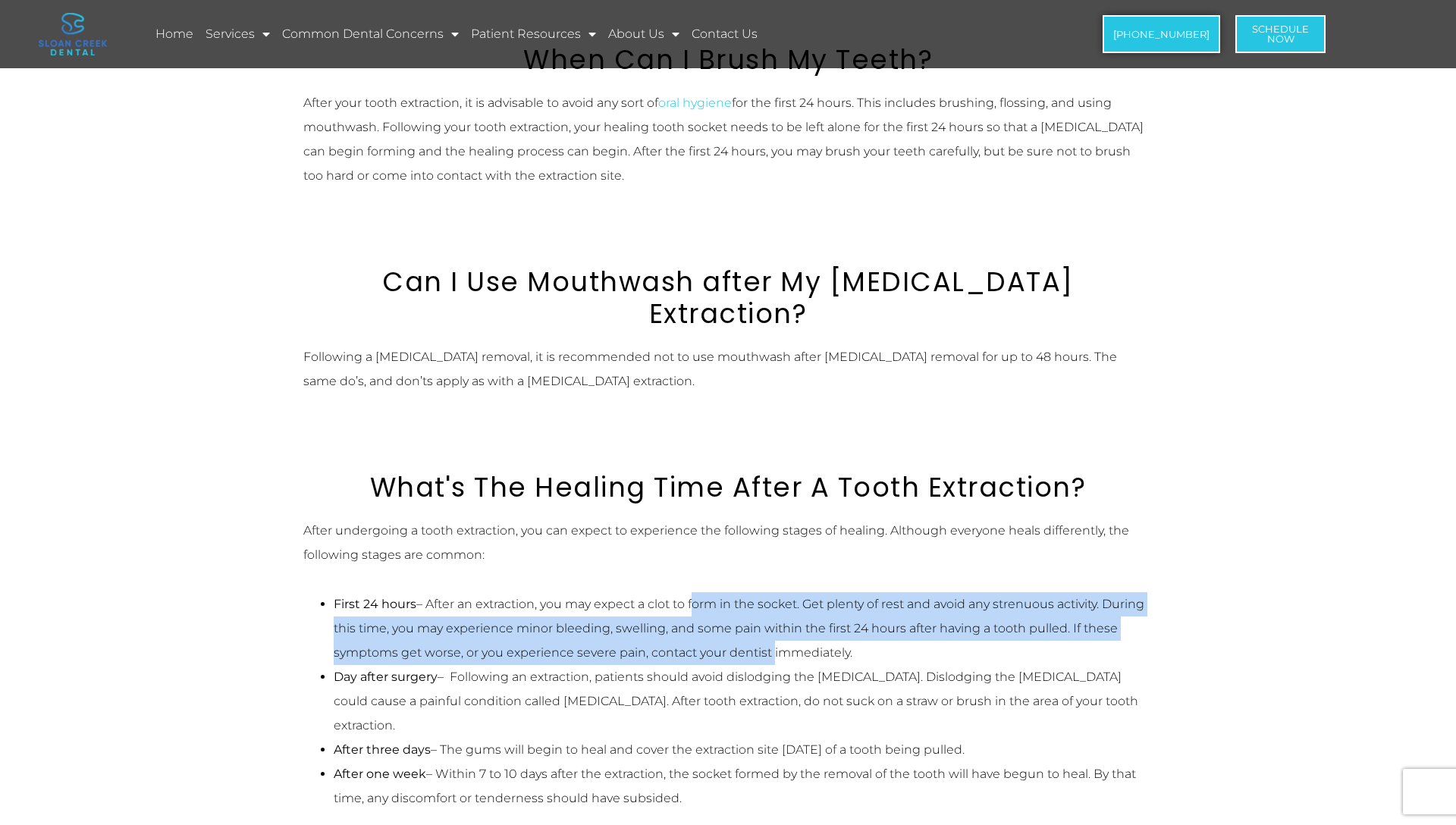
click at [707, 593] on li "First 24 hours – After an extraction, you may expect a clot to form in the sock…" at bounding box center [743, 629] width 819 height 73
drag, startPoint x: 707, startPoint y: 580, endPoint x: 726, endPoint y: 616, distance: 40.7
click at [728, 615] on li "First 24 hours – After an extraction, you may expect a clot to form in the sock…" at bounding box center [743, 629] width 819 height 73
click at [726, 616] on li "First 24 hours – After an extraction, you may expect a clot to form in the sock…" at bounding box center [743, 629] width 819 height 73
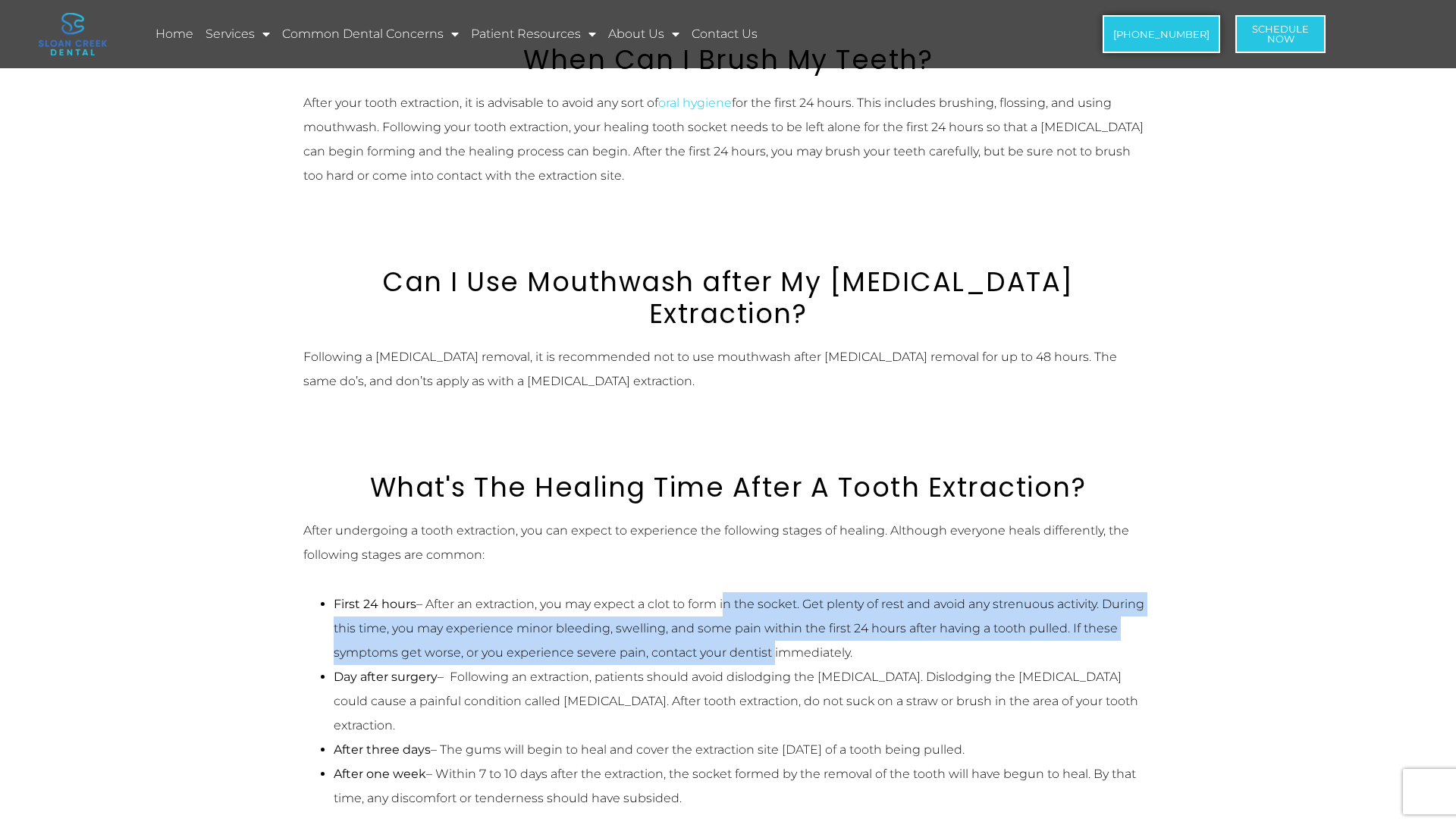
drag, startPoint x: 726, startPoint y: 616, endPoint x: 724, endPoint y: 567, distance: 49.0
click at [724, 593] on li "First 24 hours – After an extraction, you may expect a clot to form in the sock…" at bounding box center [743, 629] width 819 height 73
drag, startPoint x: 724, startPoint y: 568, endPoint x: 739, endPoint y: 617, distance: 51.2
click at [739, 617] on li "First 24 hours – After an extraction, you may expect a clot to form in the sock…" at bounding box center [743, 629] width 819 height 73
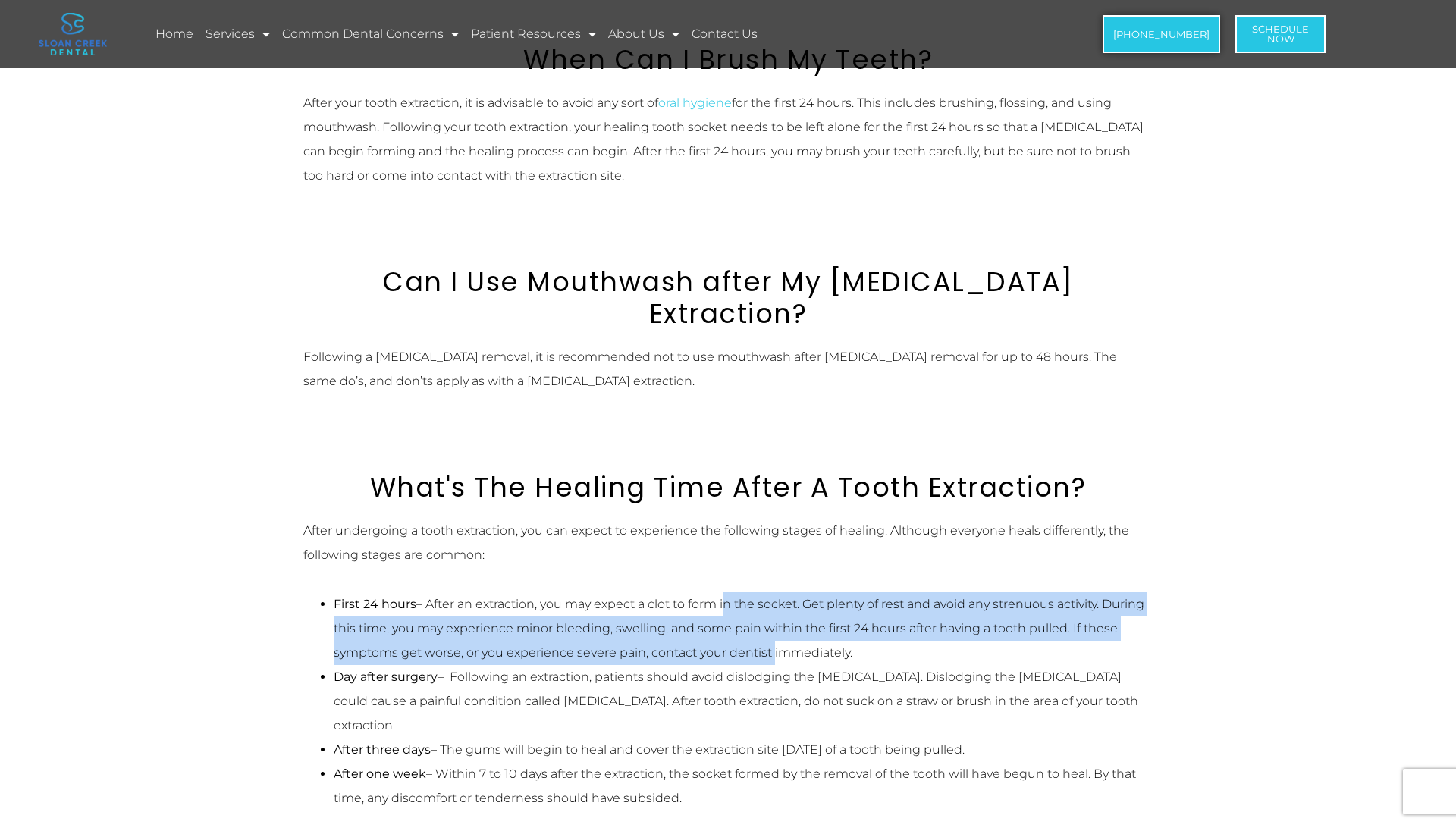
click at [739, 618] on li "First 24 hours – After an extraction, you may expect a clot to form in the sock…" at bounding box center [743, 629] width 819 height 73
drag, startPoint x: 739, startPoint y: 618, endPoint x: 736, endPoint y: 570, distance: 48.1
click at [736, 593] on li "First 24 hours – After an extraction, you may expect a clot to form in the sock…" at bounding box center [743, 629] width 819 height 73
drag, startPoint x: 736, startPoint y: 570, endPoint x: 736, endPoint y: 621, distance: 51.0
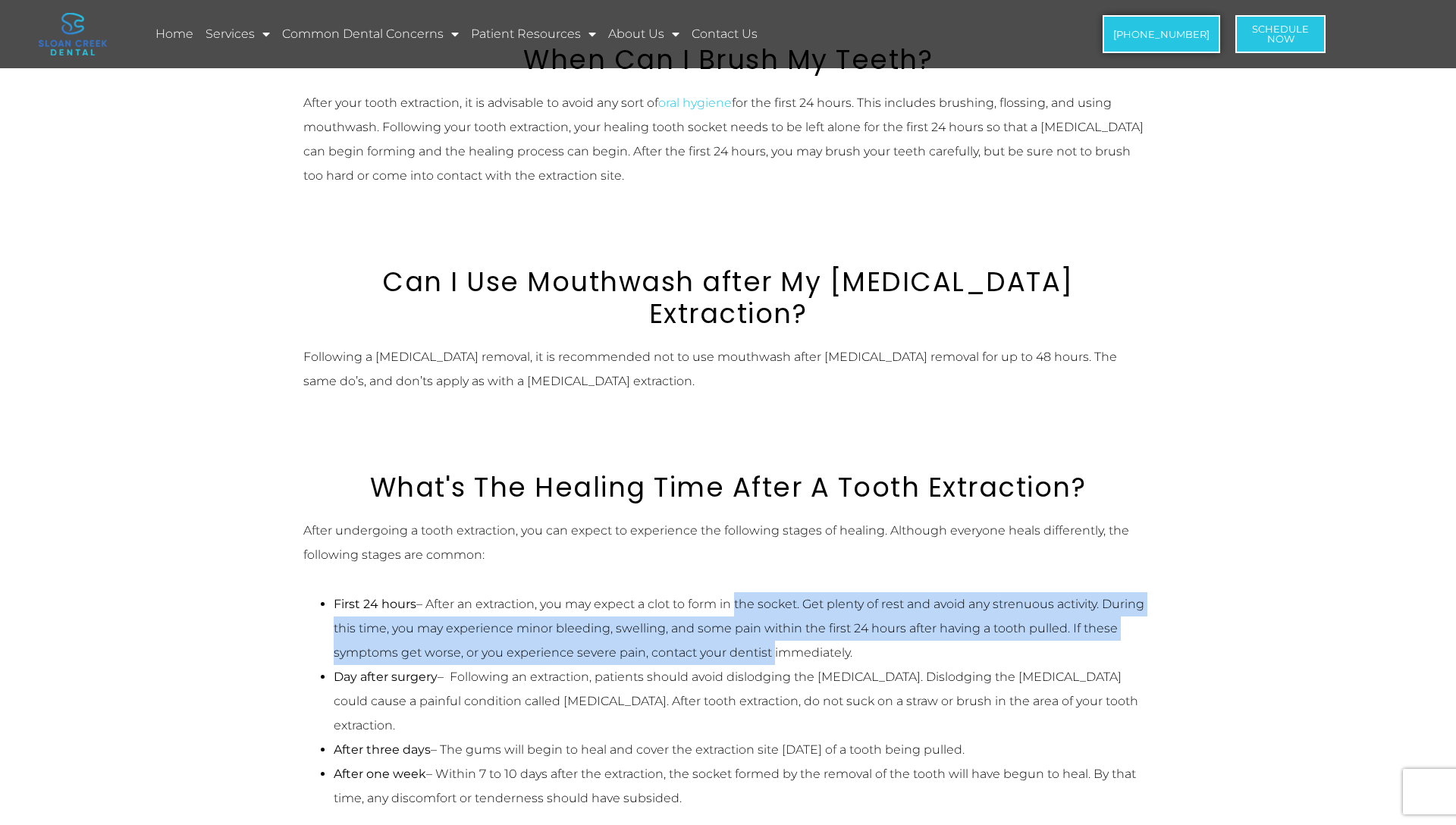
click at [736, 621] on li "First 24 hours – After an extraction, you may expect a clot to form in the sock…" at bounding box center [743, 629] width 819 height 73
drag, startPoint x: 736, startPoint y: 621, endPoint x: 735, endPoint y: 570, distance: 51.0
click at [735, 593] on li "First 24 hours – After an extraction, you may expect a clot to form in the sock…" at bounding box center [743, 629] width 819 height 73
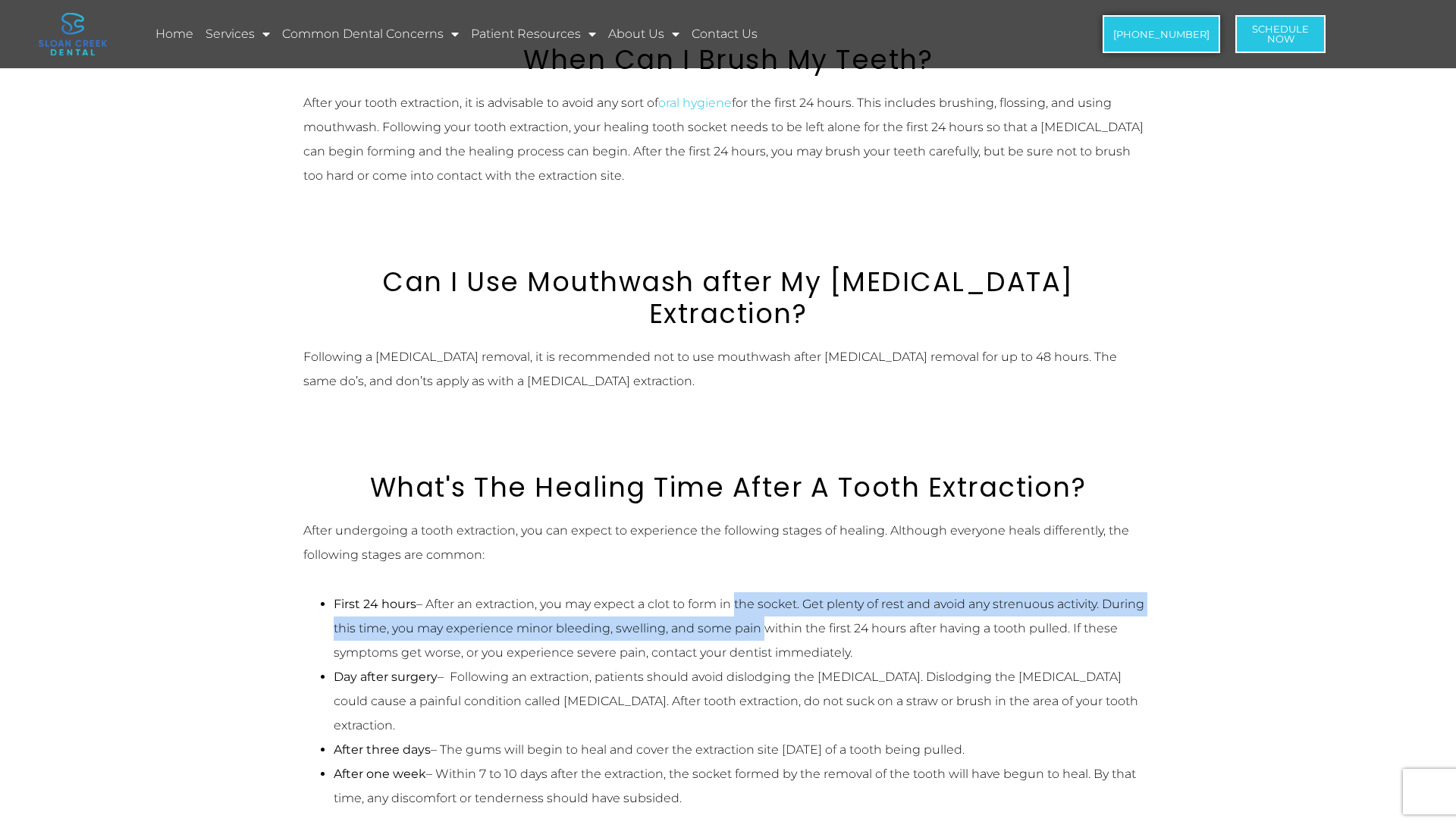
drag, startPoint x: 735, startPoint y: 570, endPoint x: 740, endPoint y: 609, distance: 39.3
click at [740, 609] on li "First 24 hours – After an extraction, you may expect a clot to form in the sock…" at bounding box center [743, 629] width 819 height 73
